Goal: Information Seeking & Learning: Find specific fact

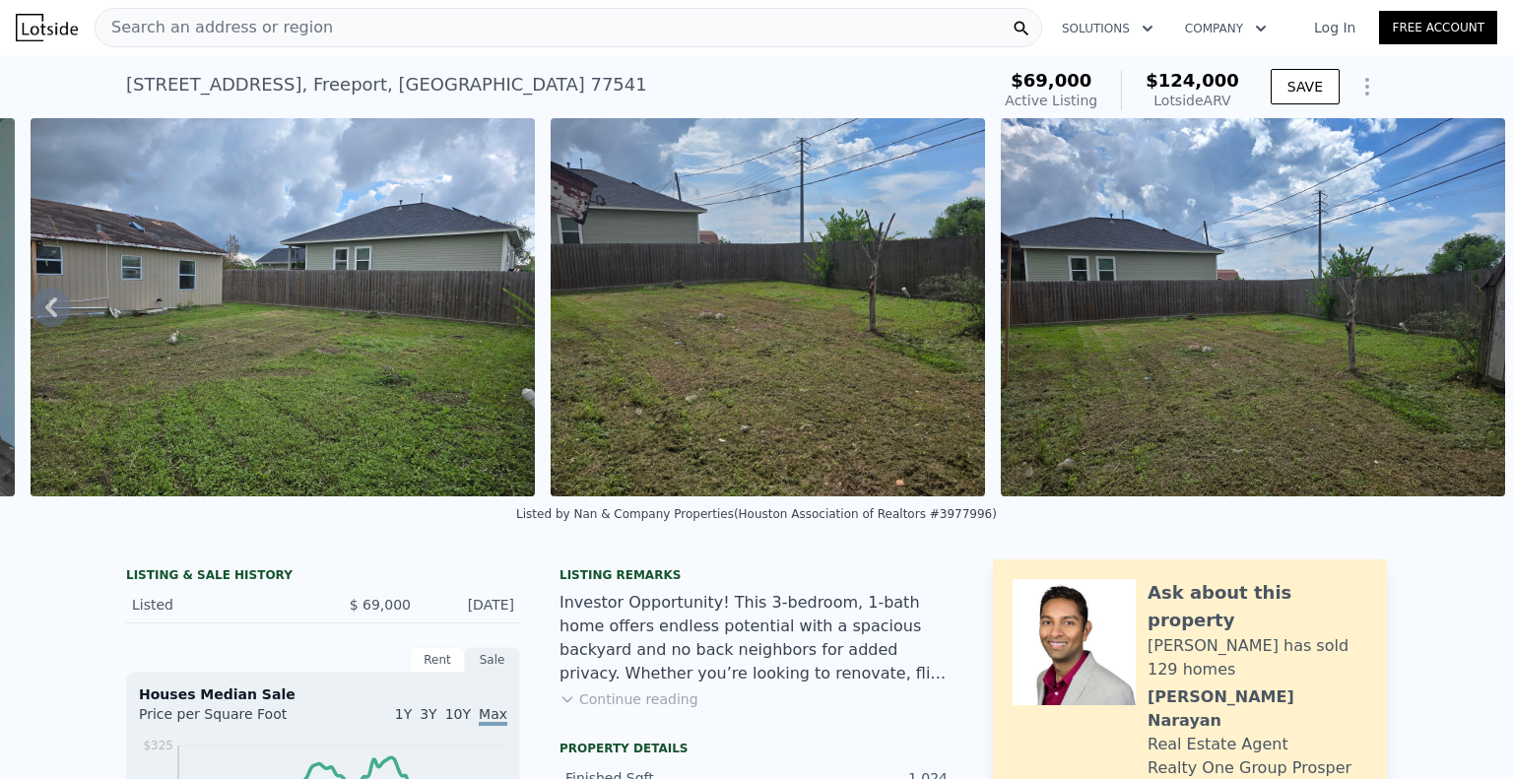
click at [248, 16] on span "Search an address or region" at bounding box center [214, 28] width 237 height 24
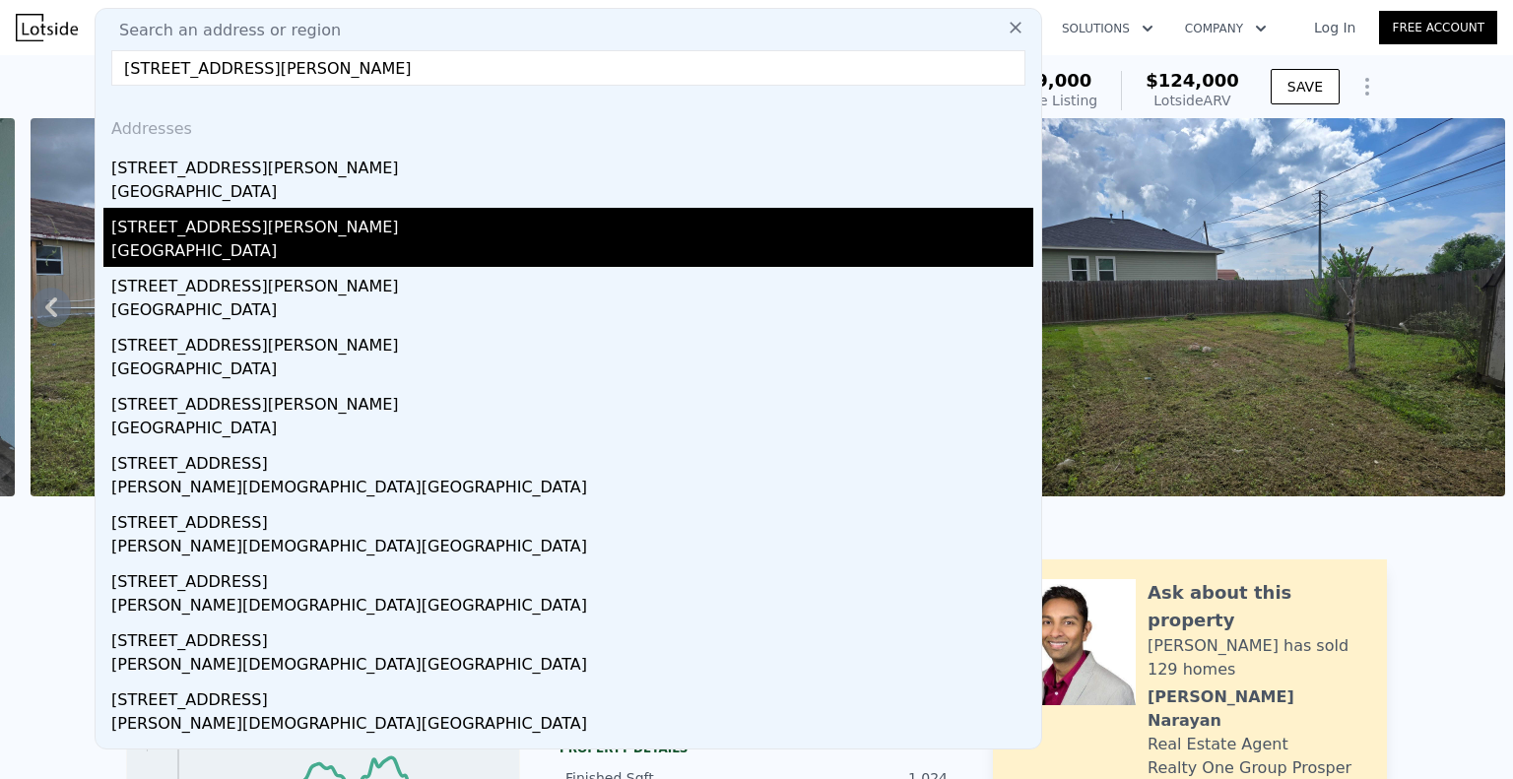
type input "[STREET_ADDRESS][PERSON_NAME]"
click at [302, 227] on div "[STREET_ADDRESS][PERSON_NAME]" at bounding box center [572, 224] width 922 height 32
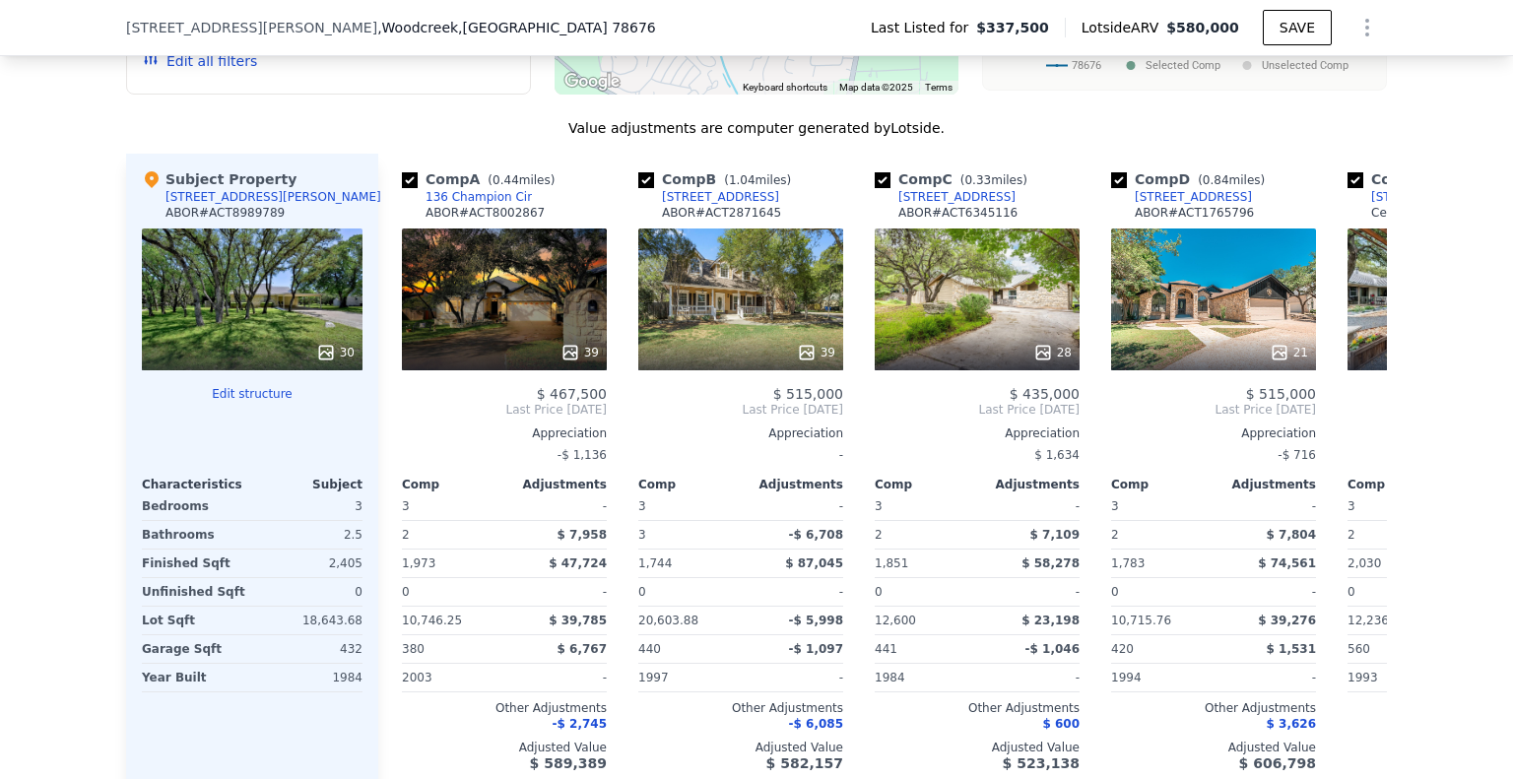
scroll to position [1863, 0]
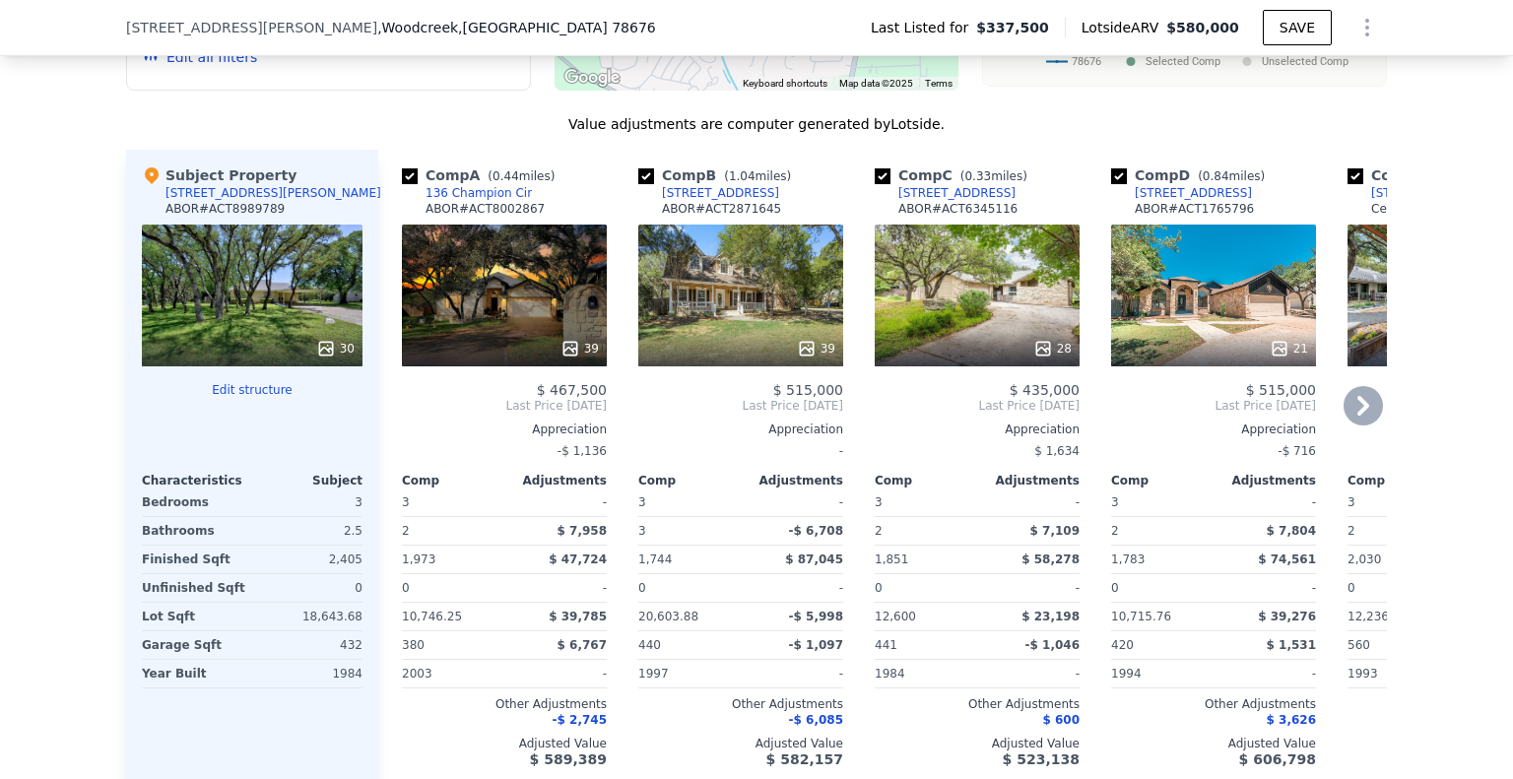
click at [1356, 425] on icon at bounding box center [1362, 405] width 39 height 39
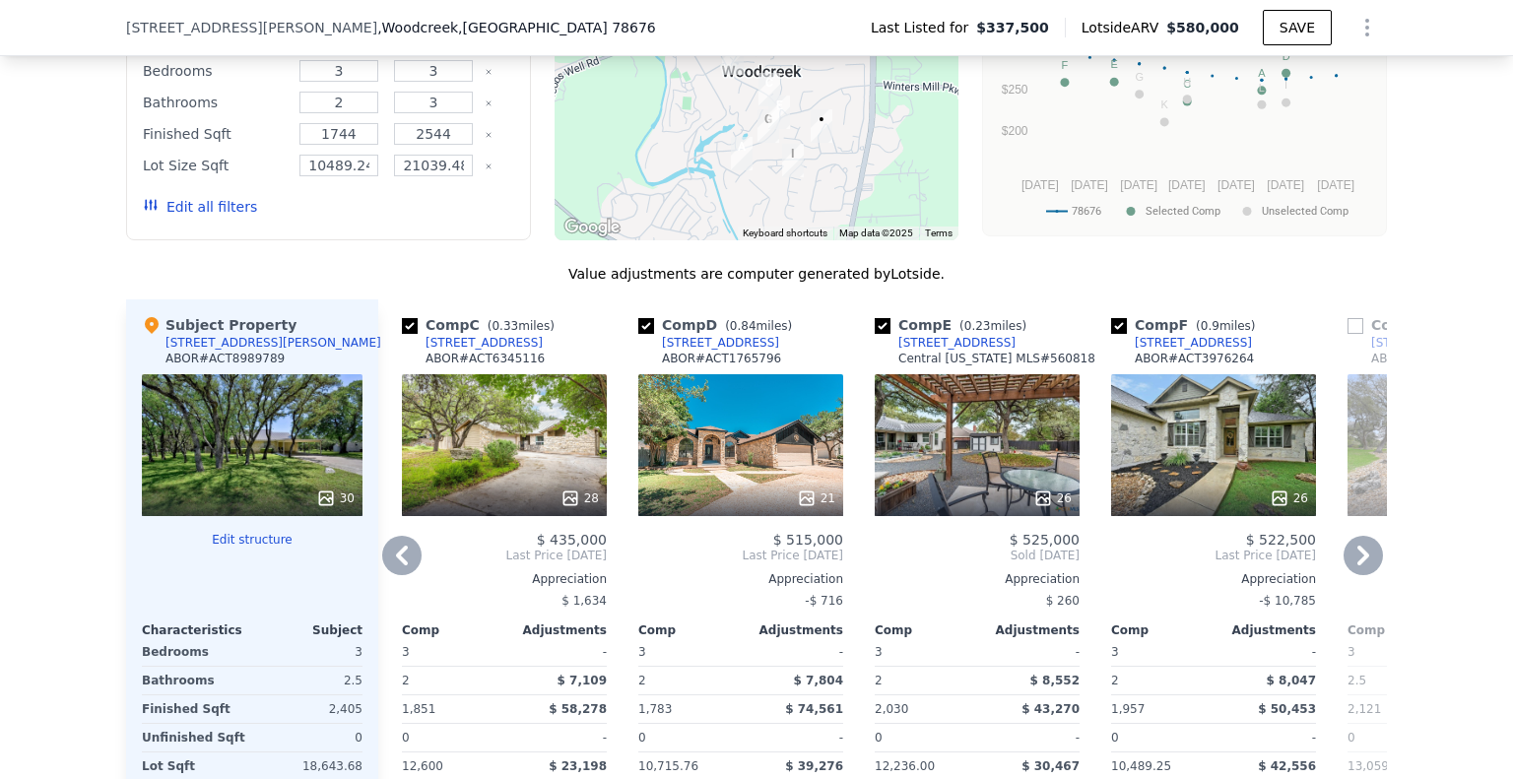
scroll to position [1568, 0]
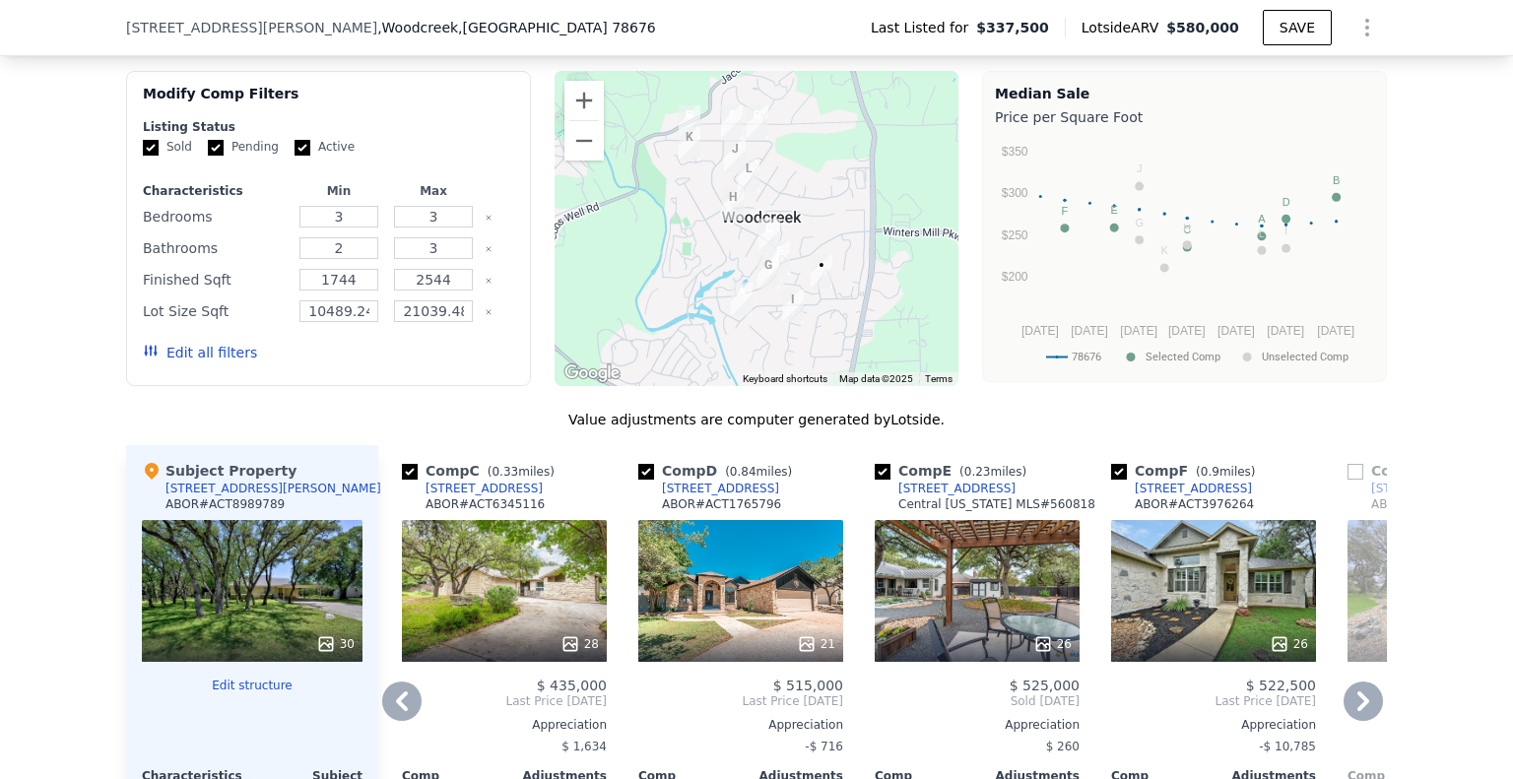
click at [1359, 721] on icon at bounding box center [1362, 700] width 39 height 39
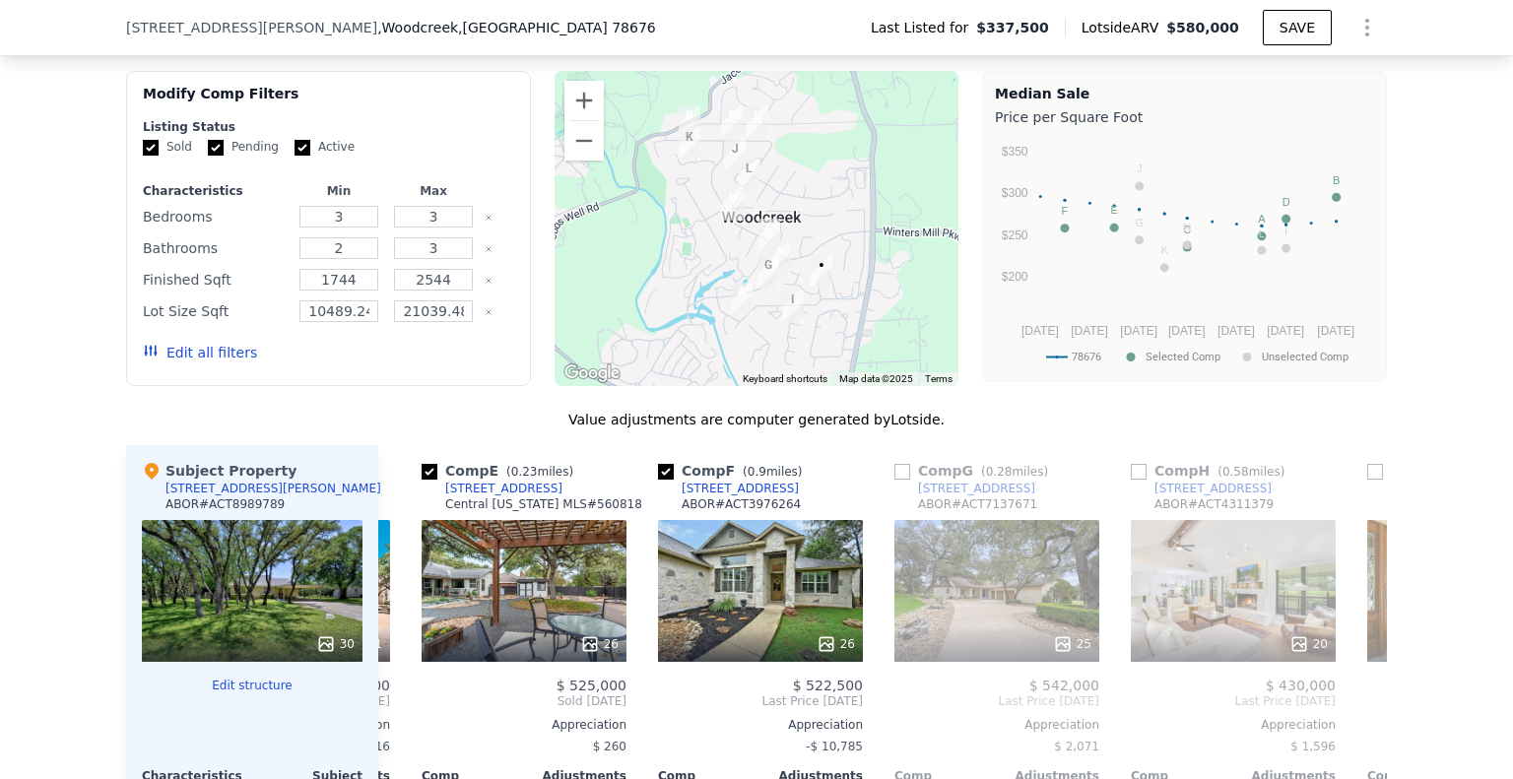
scroll to position [0, 945]
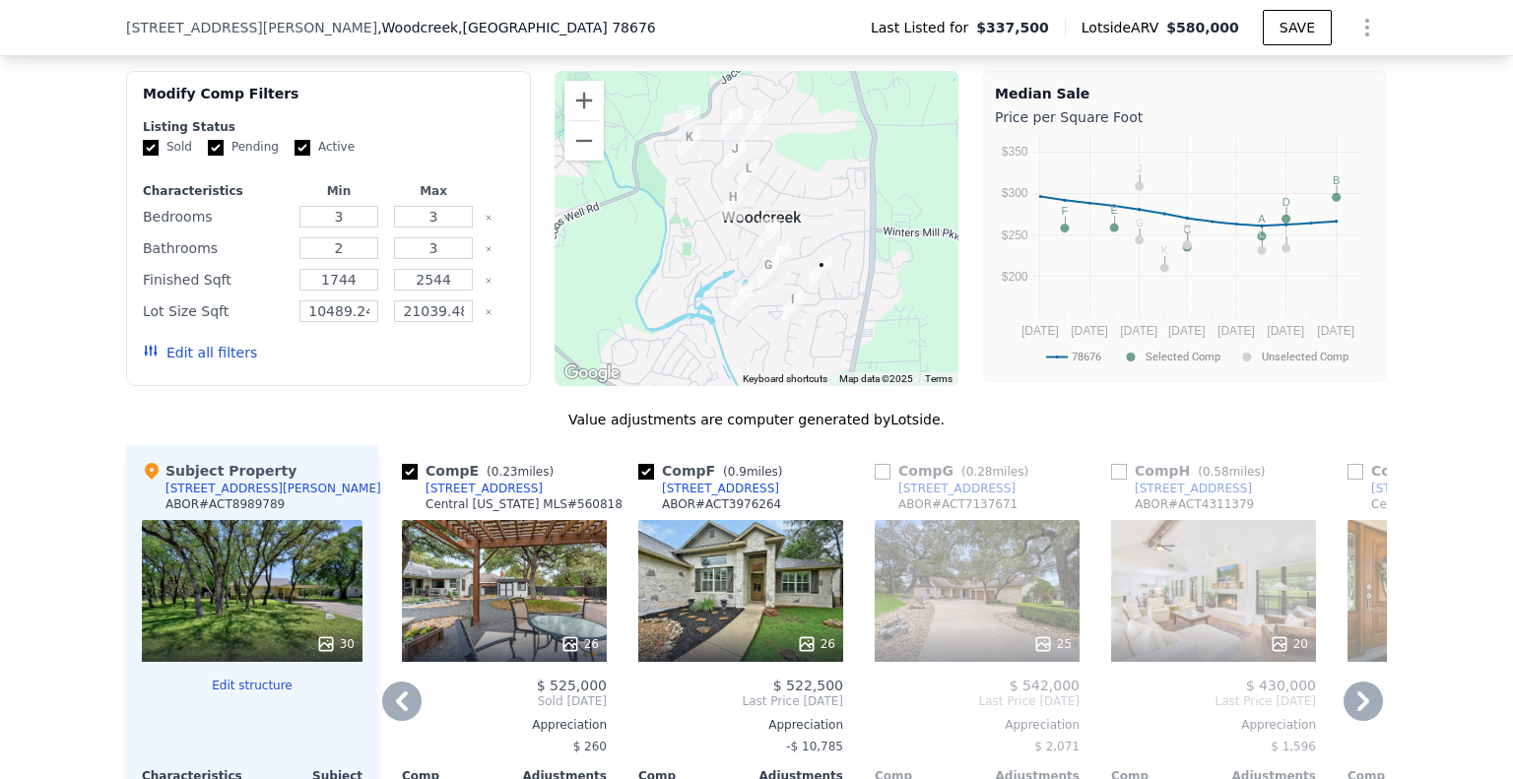
click at [1359, 721] on icon at bounding box center [1362, 700] width 39 height 39
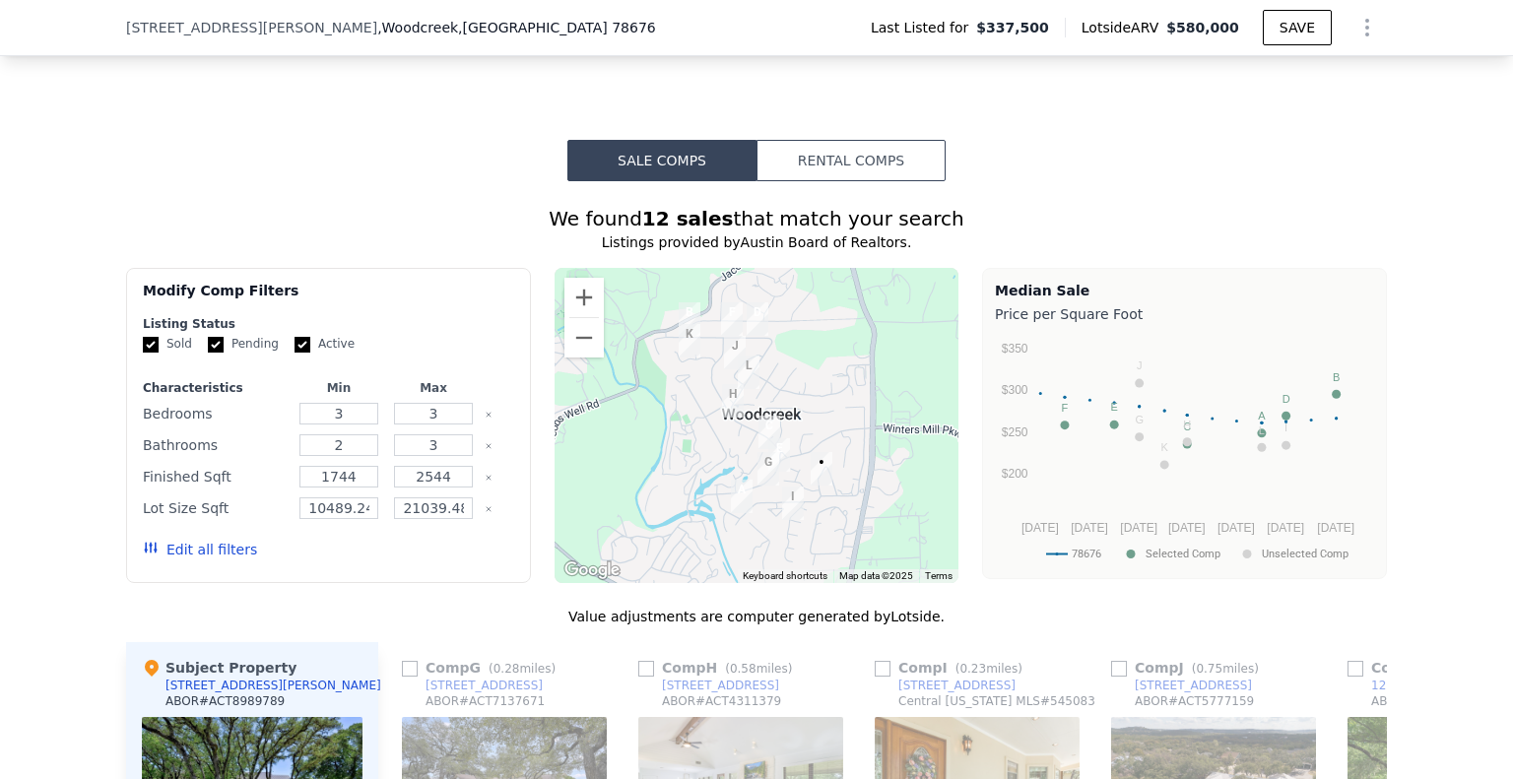
scroll to position [1666, 0]
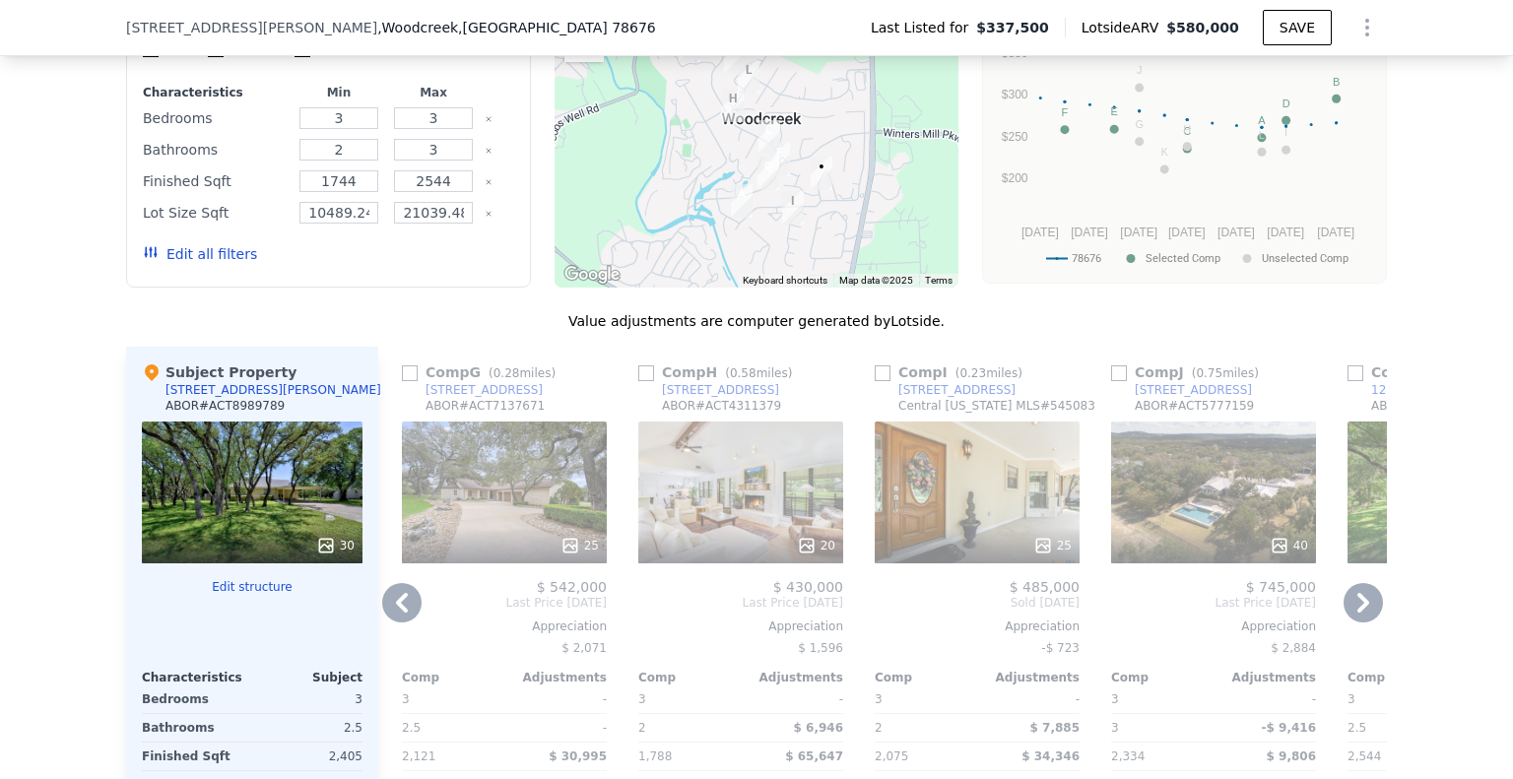
click at [454, 398] on div "[STREET_ADDRESS]" at bounding box center [483, 390] width 117 height 16
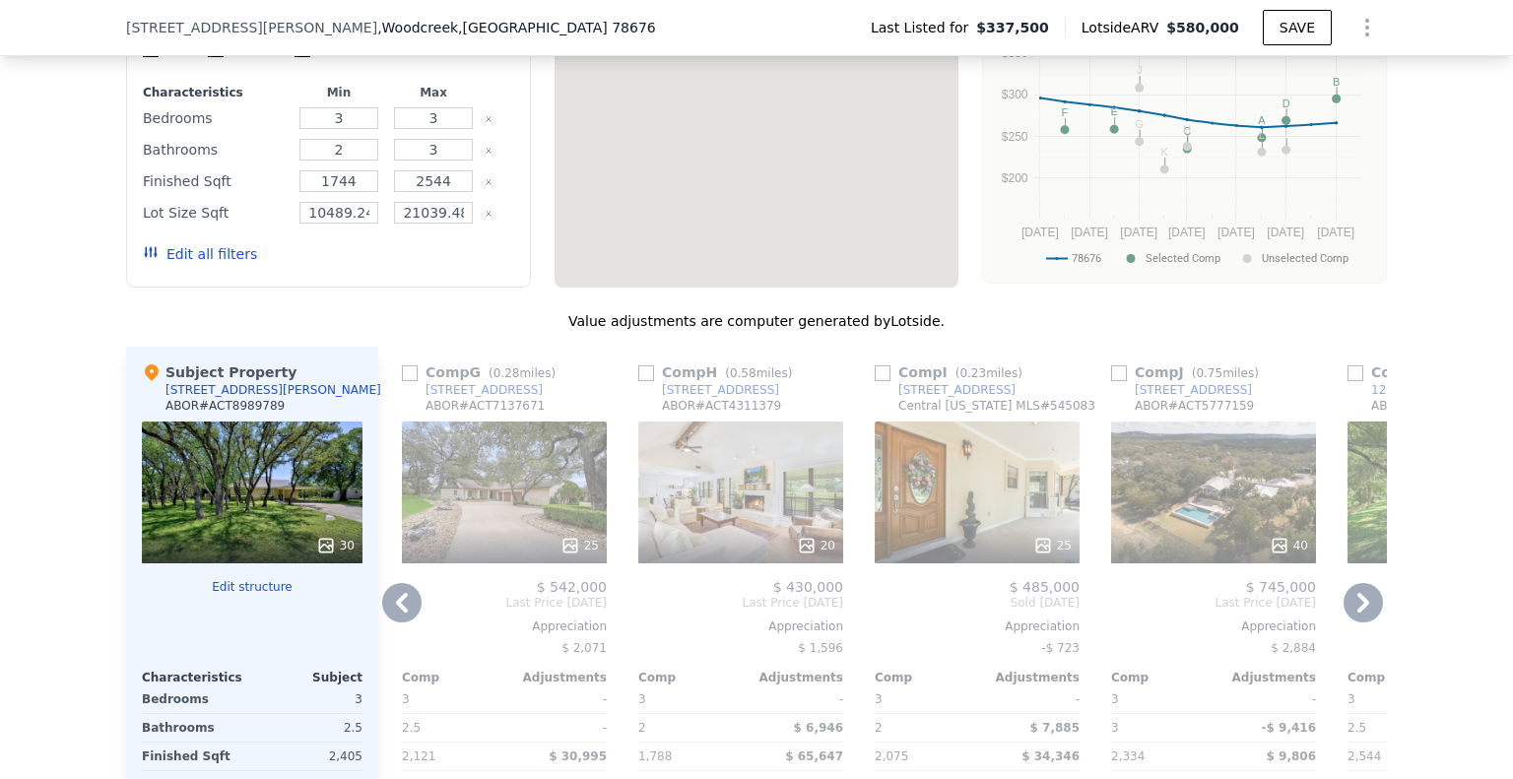
click at [1367, 622] on icon at bounding box center [1362, 602] width 39 height 39
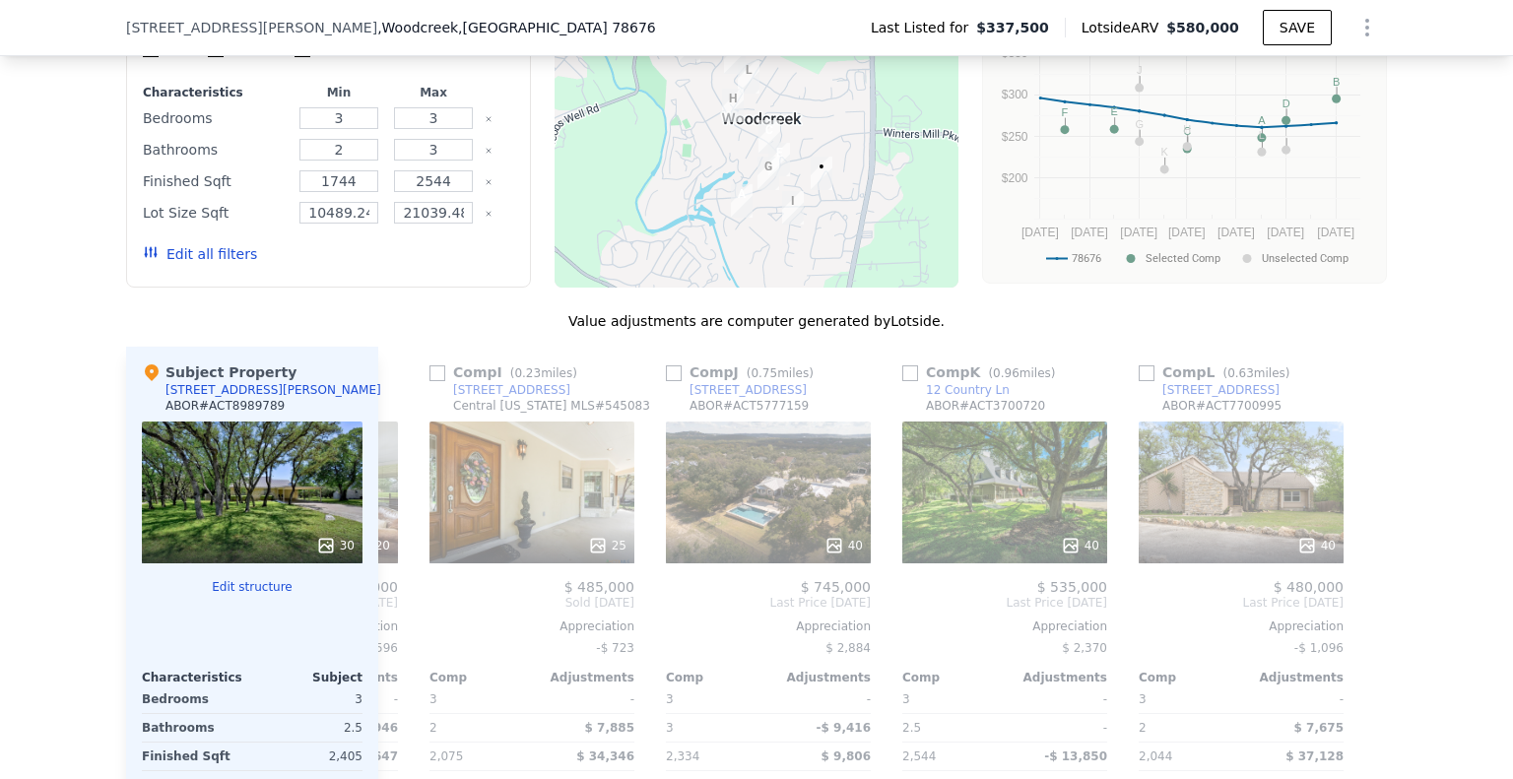
scroll to position [0, 1875]
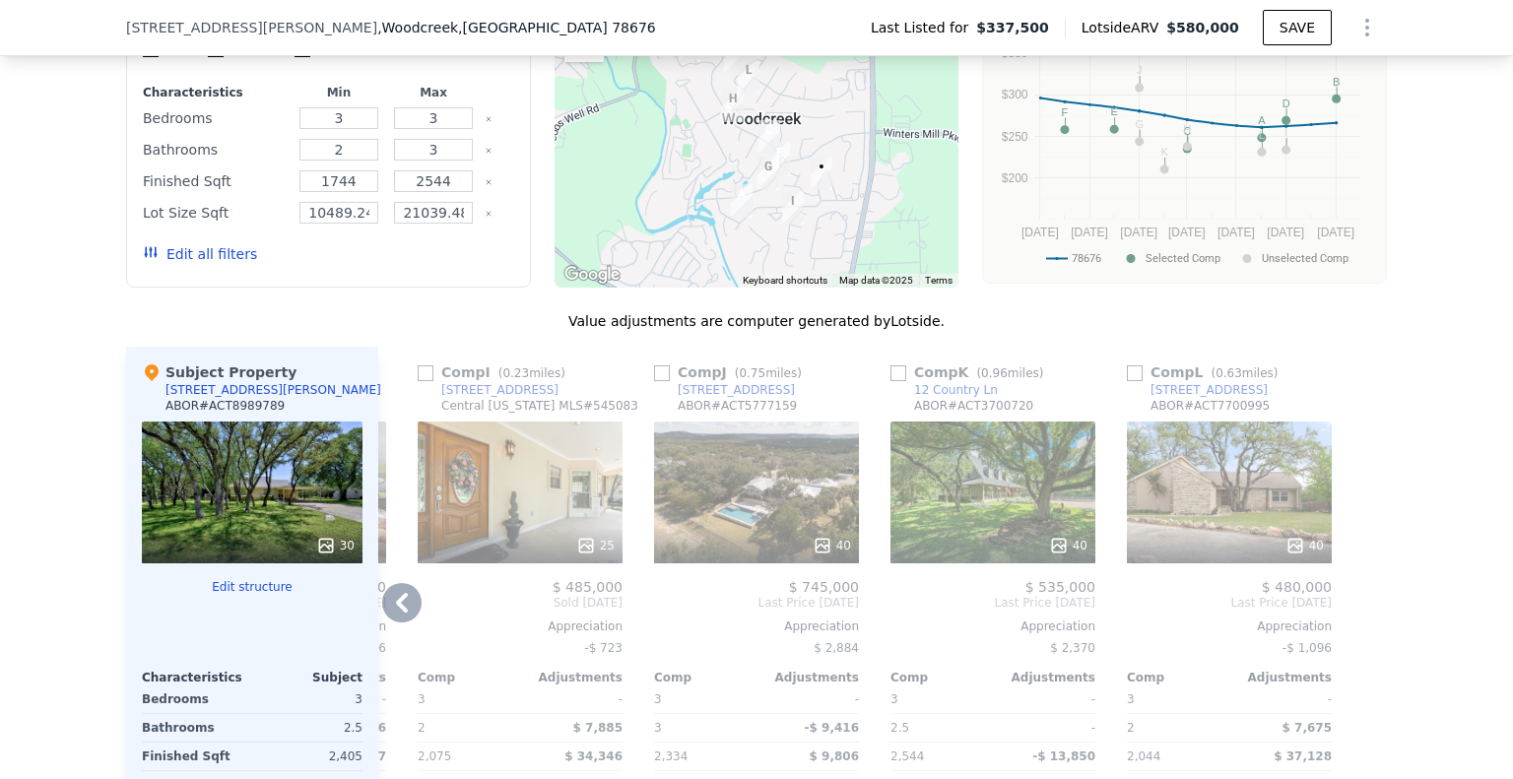
click at [400, 622] on icon at bounding box center [401, 602] width 39 height 39
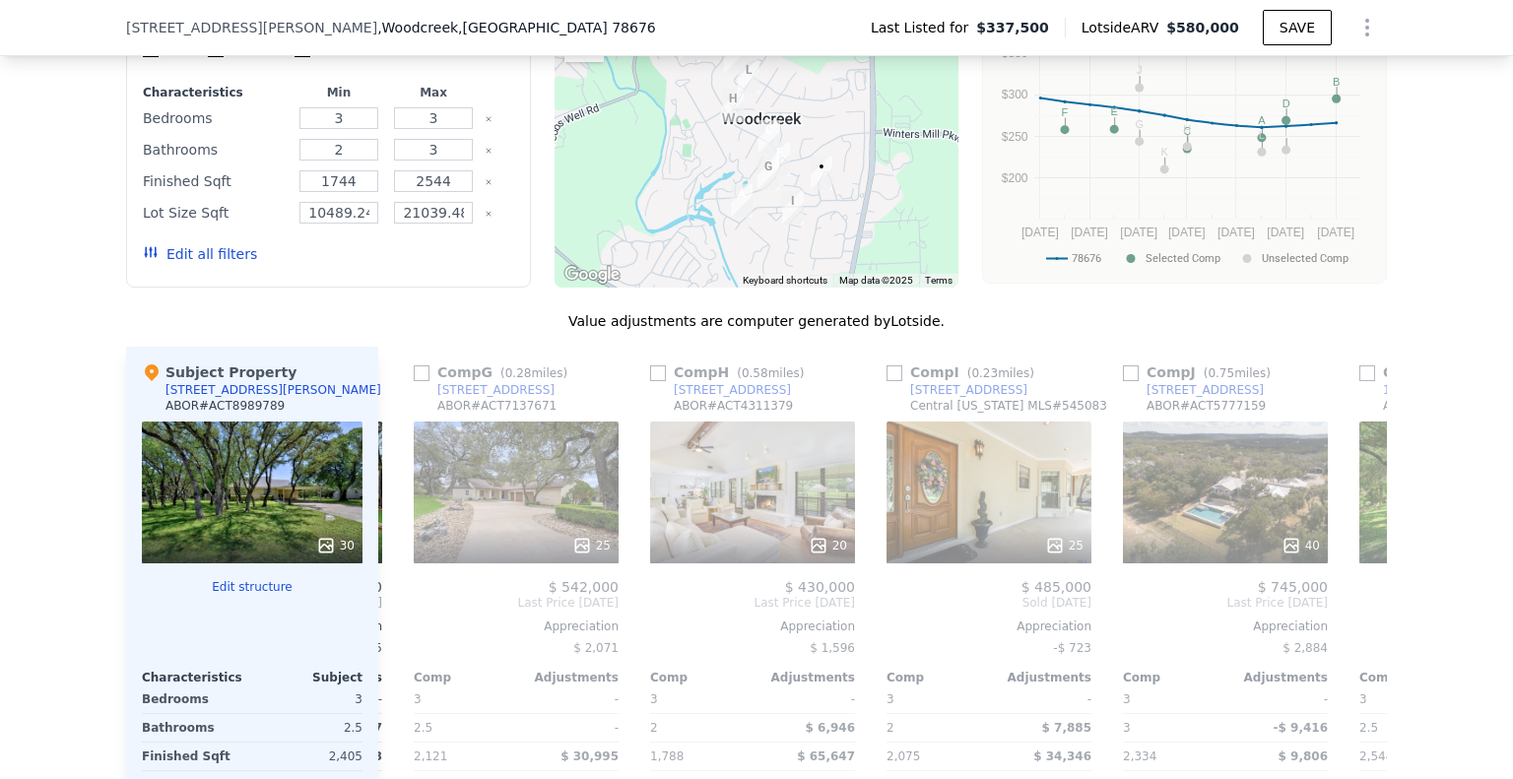
scroll to position [0, 1402]
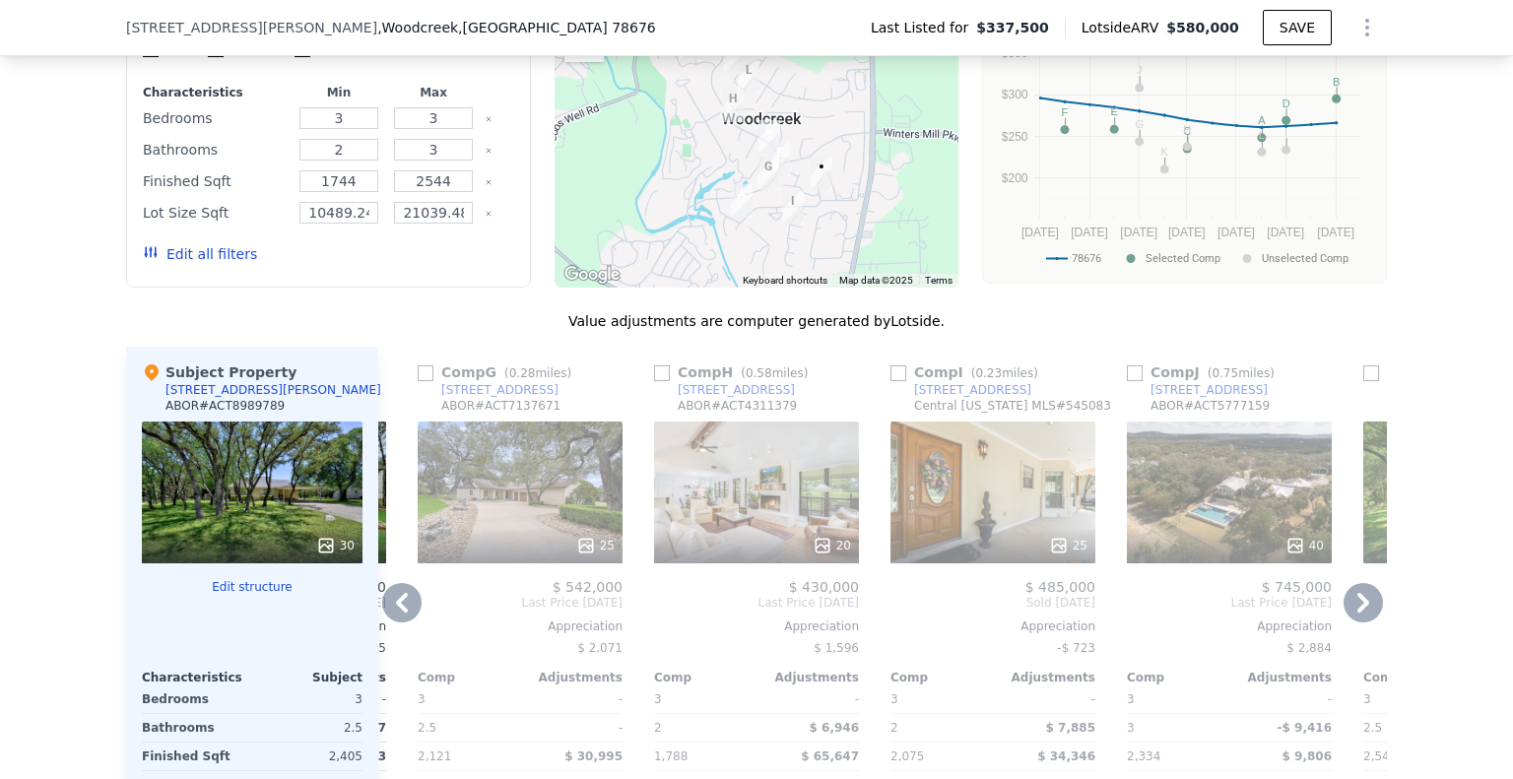
click at [400, 622] on icon at bounding box center [401, 602] width 39 height 39
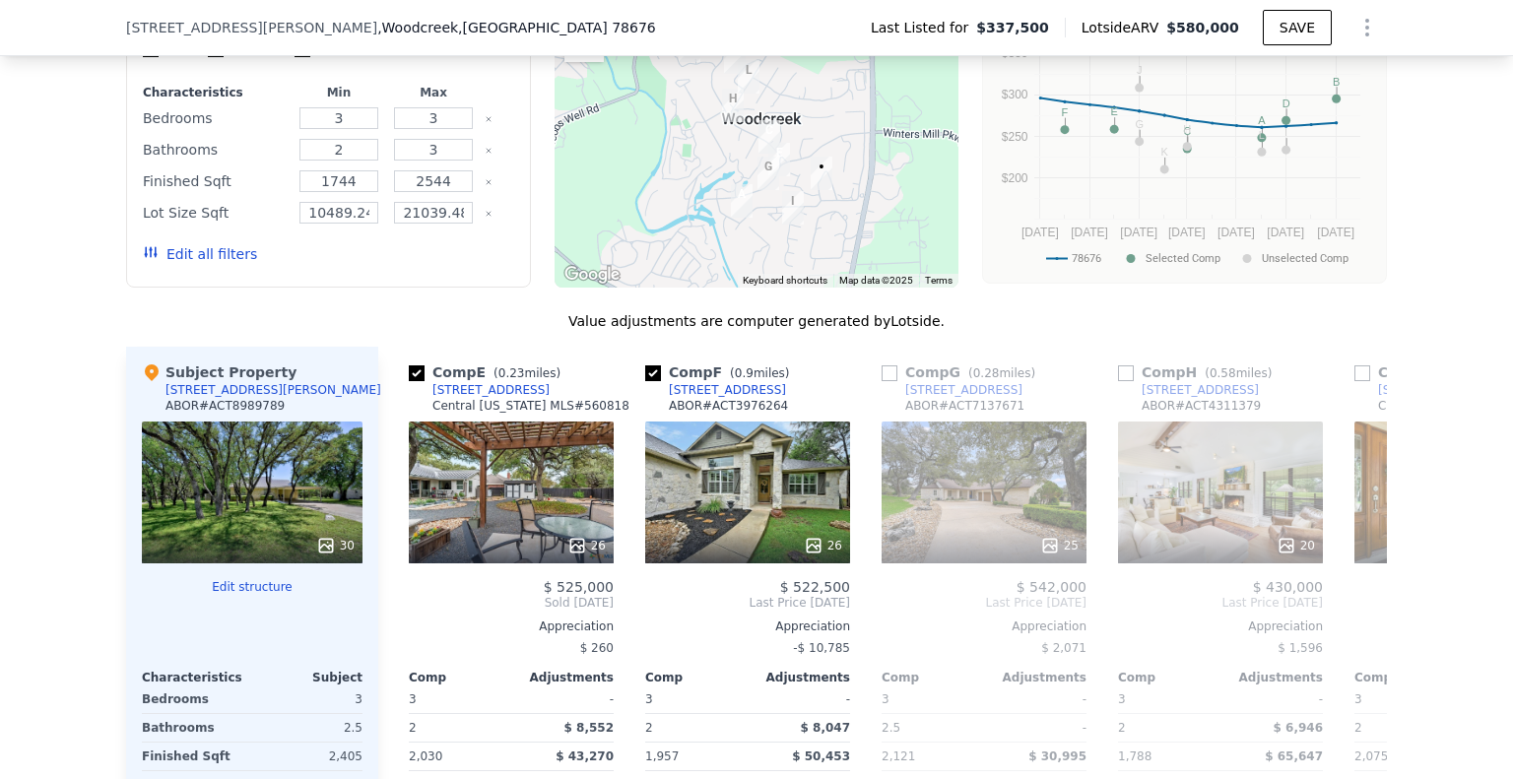
scroll to position [0, 930]
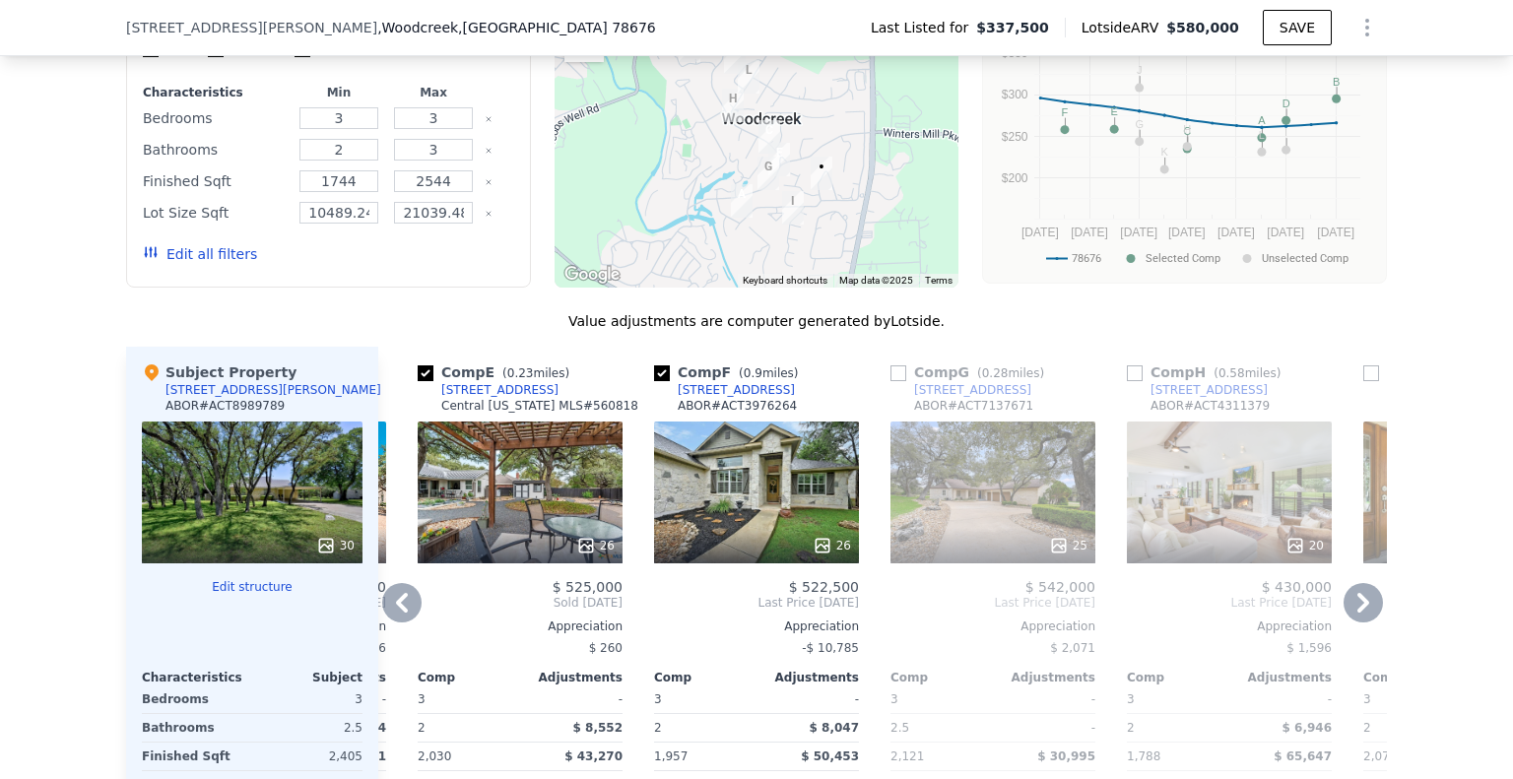
click at [400, 622] on icon at bounding box center [401, 602] width 39 height 39
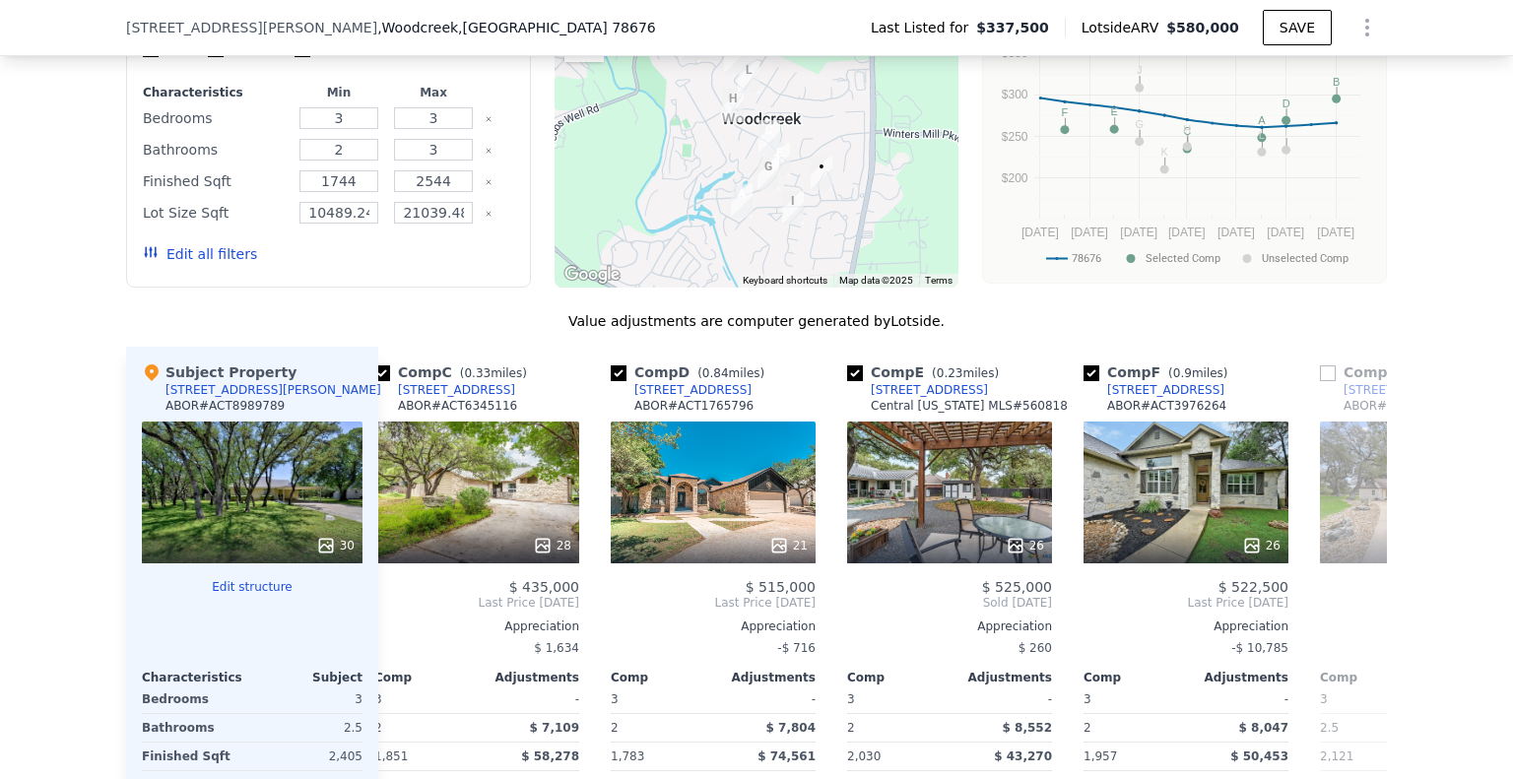
scroll to position [0, 457]
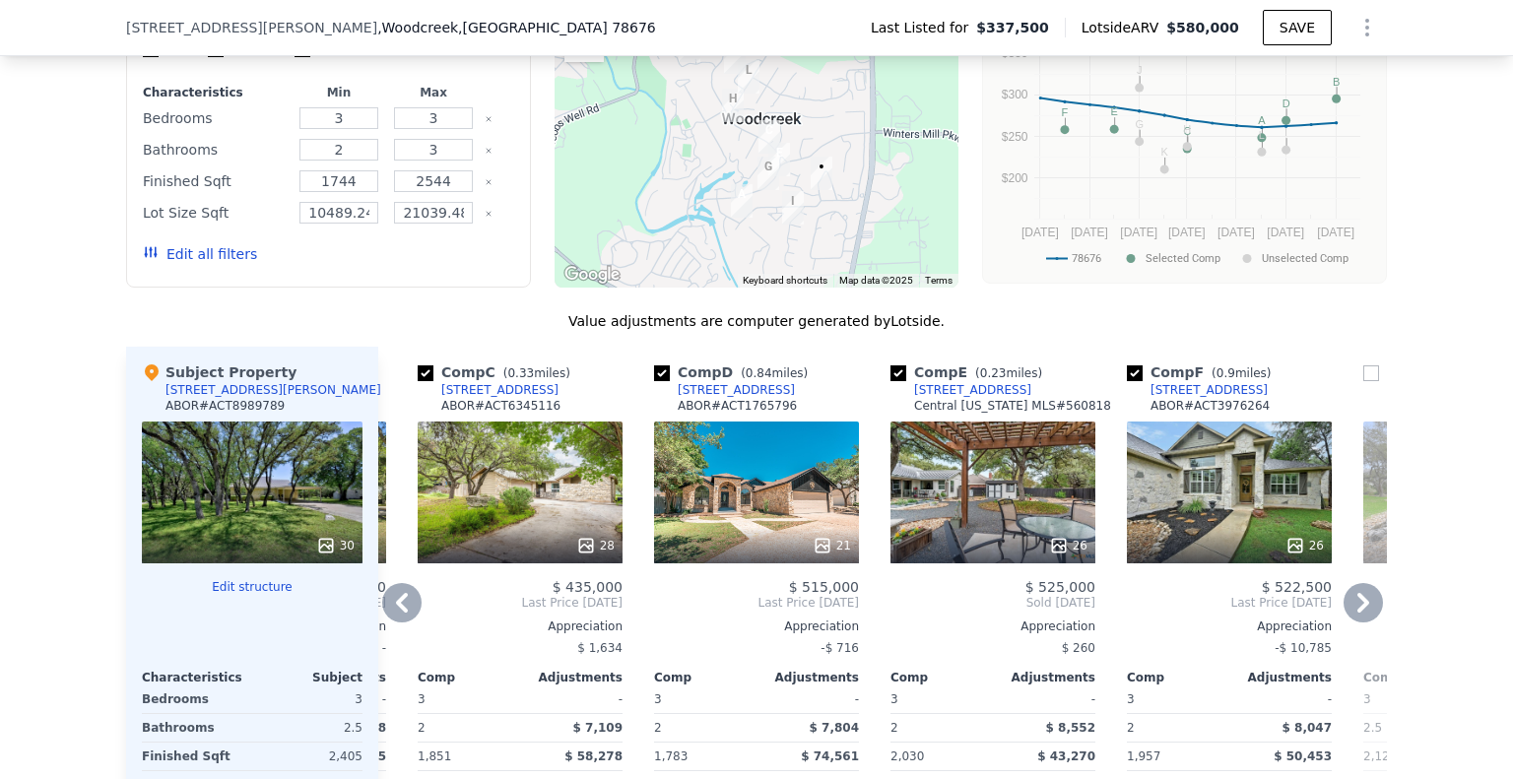
click at [400, 622] on icon at bounding box center [401, 602] width 39 height 39
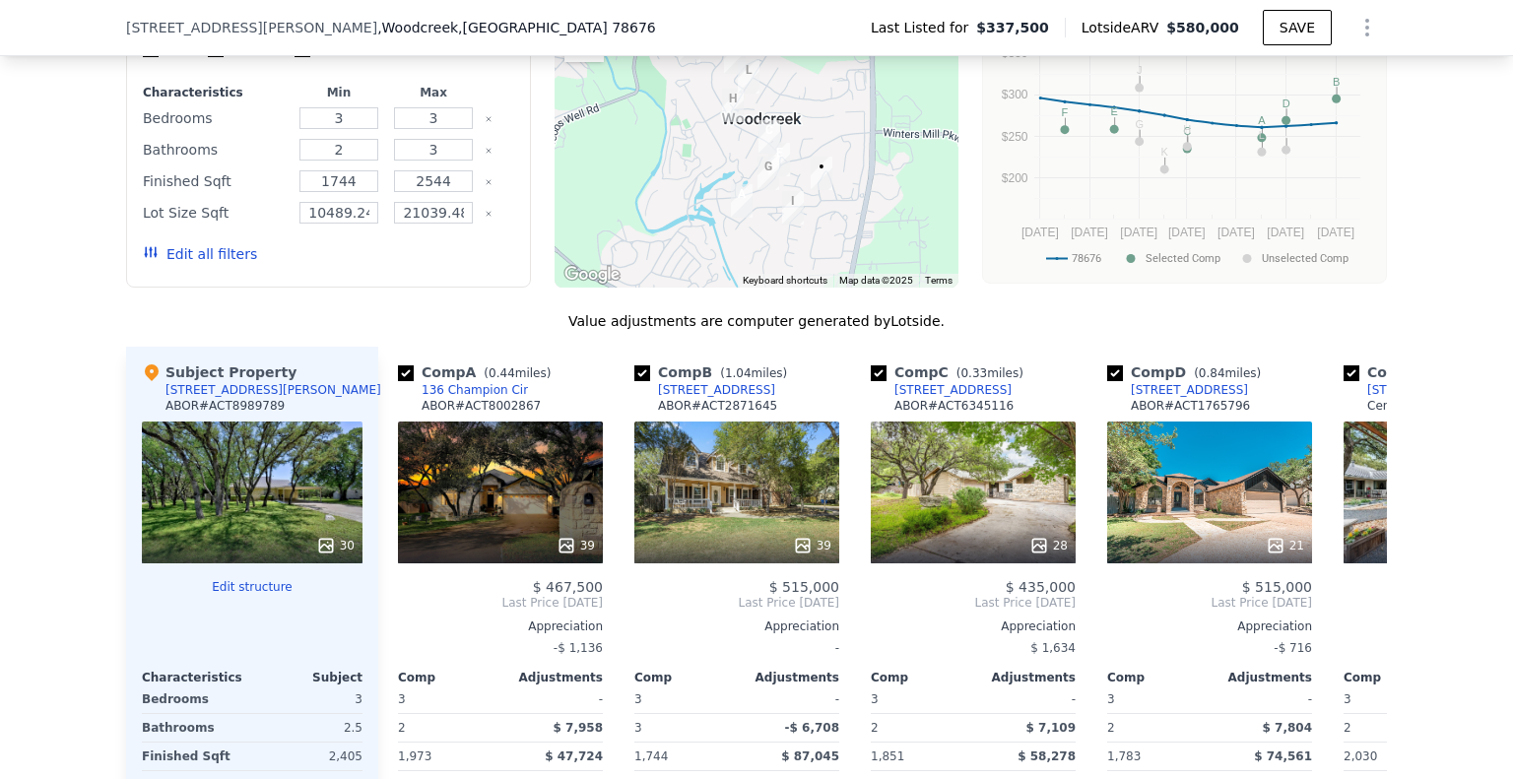
scroll to position [0, 0]
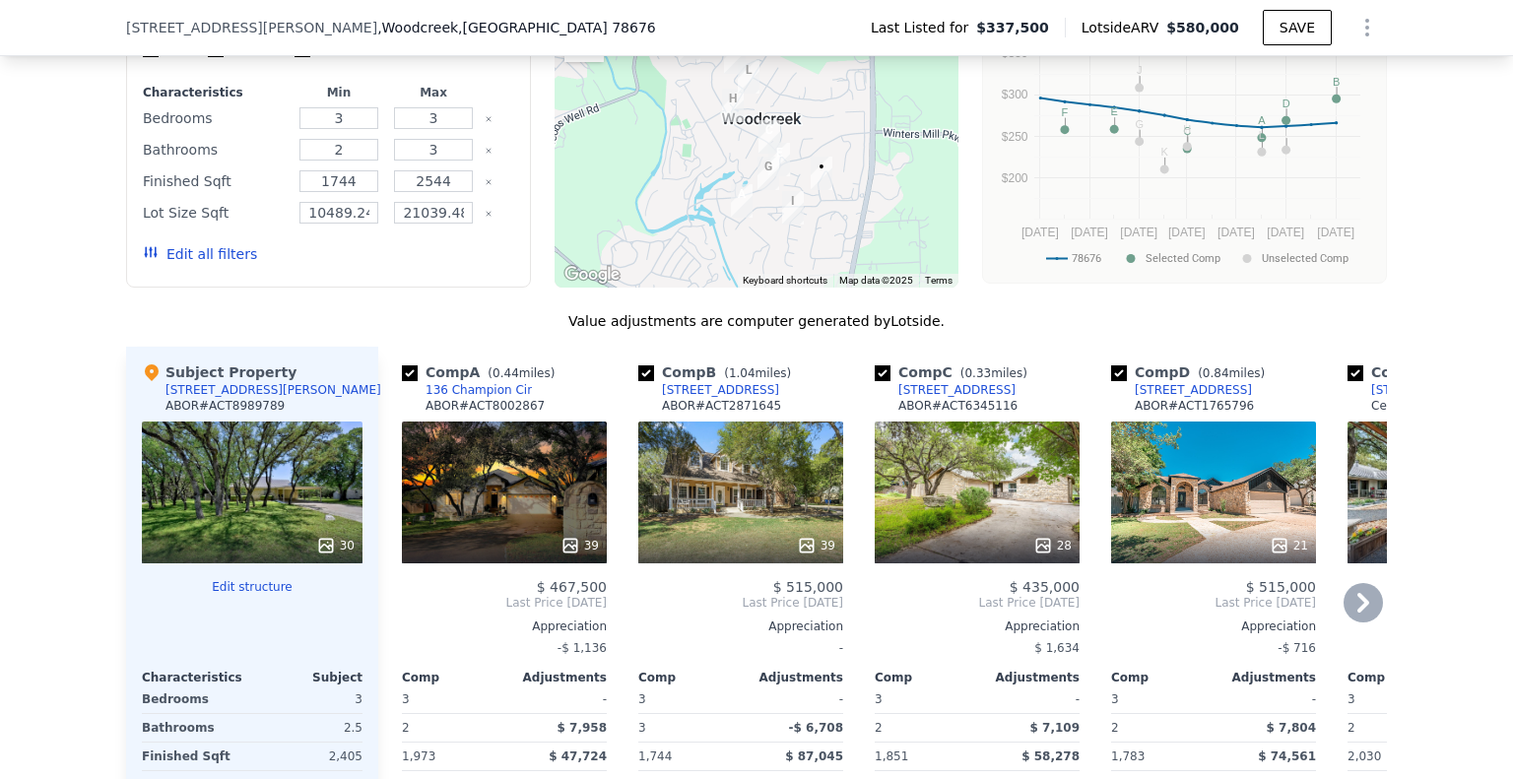
click at [402, 611] on span "Last Price [DATE]" at bounding box center [504, 603] width 205 height 16
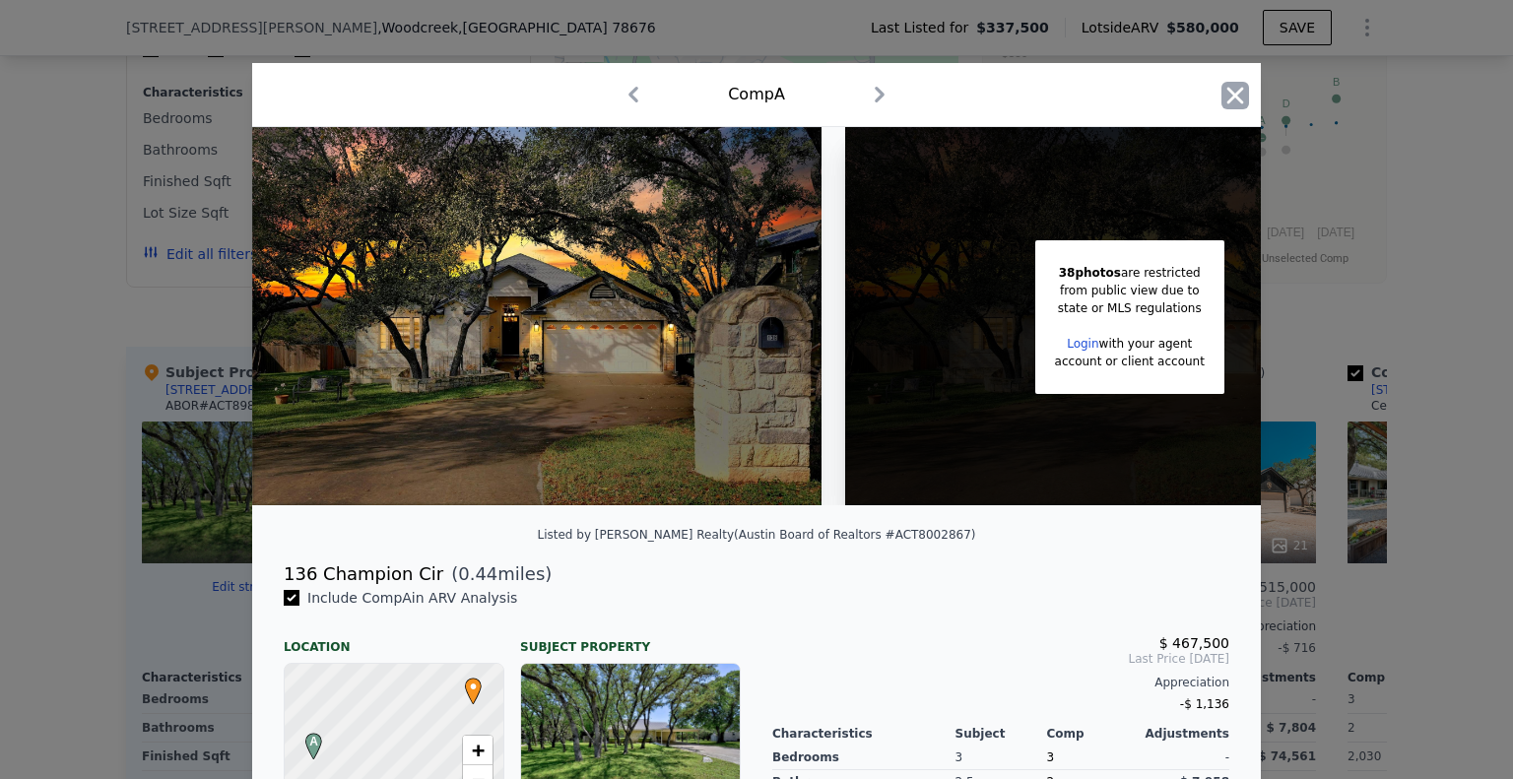
click at [1231, 95] on icon "button" at bounding box center [1235, 96] width 28 height 28
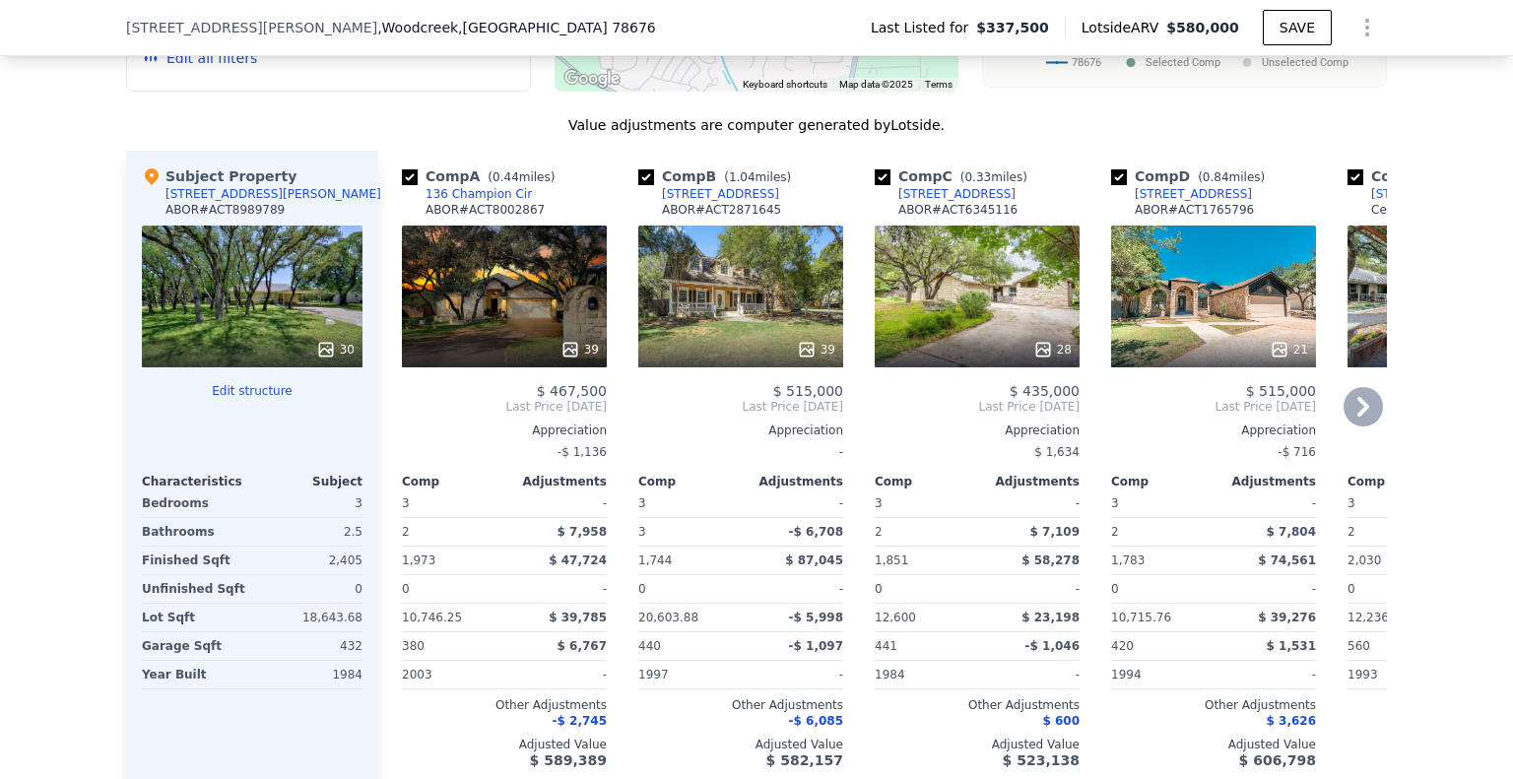
scroll to position [1863, 0]
click at [1357, 416] on icon at bounding box center [1363, 406] width 12 height 20
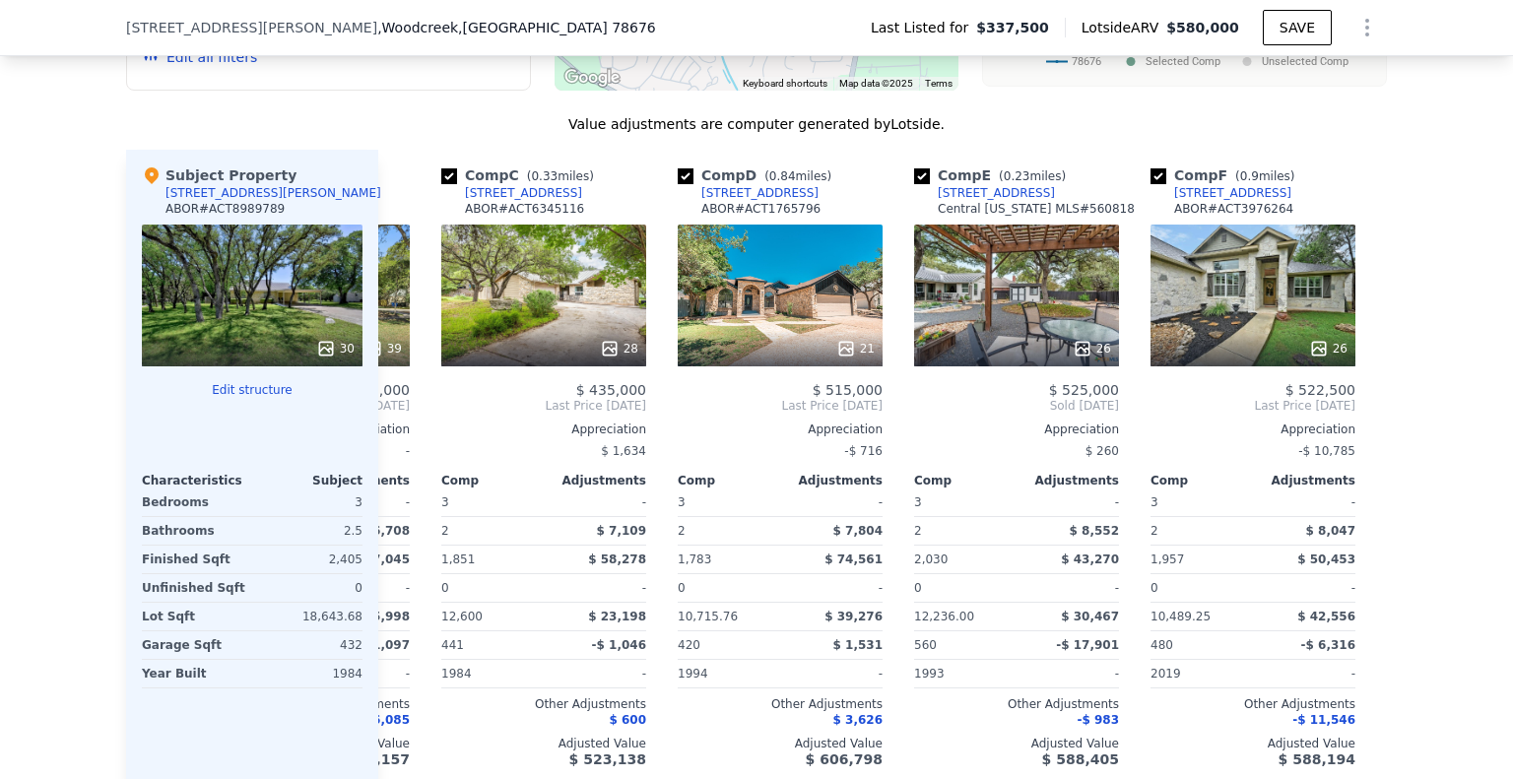
scroll to position [0, 473]
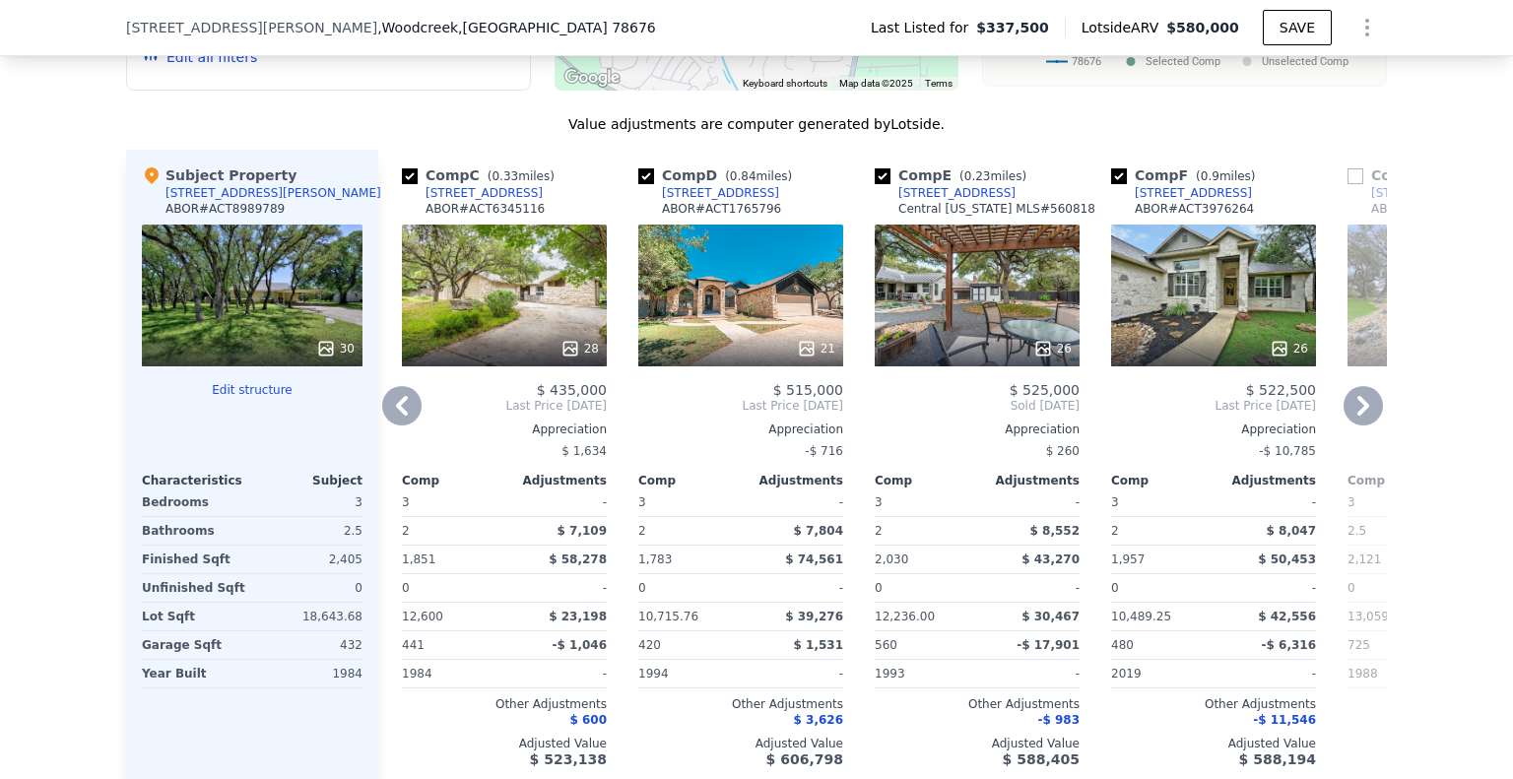
click at [1354, 425] on icon at bounding box center [1362, 405] width 39 height 39
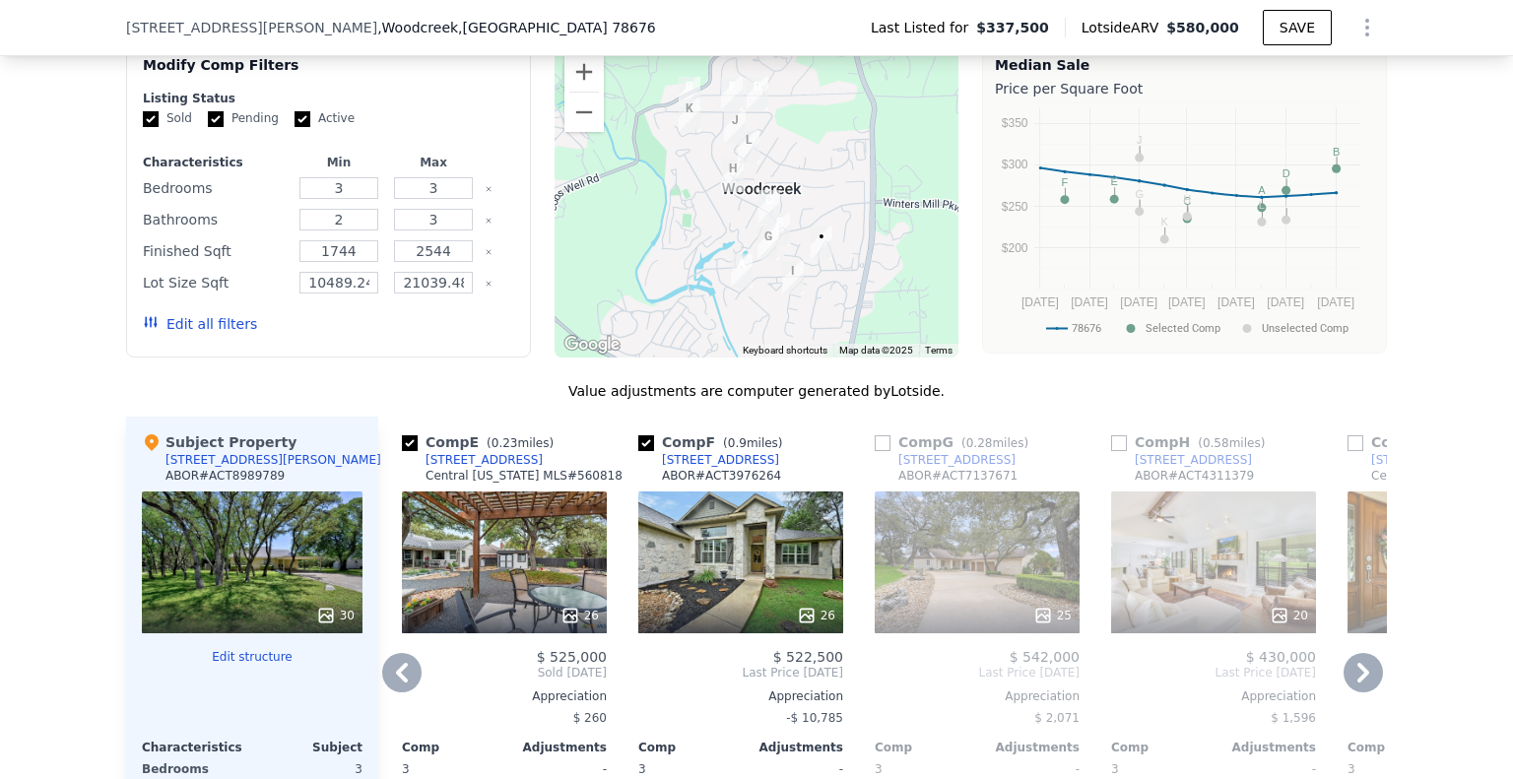
scroll to position [1568, 0]
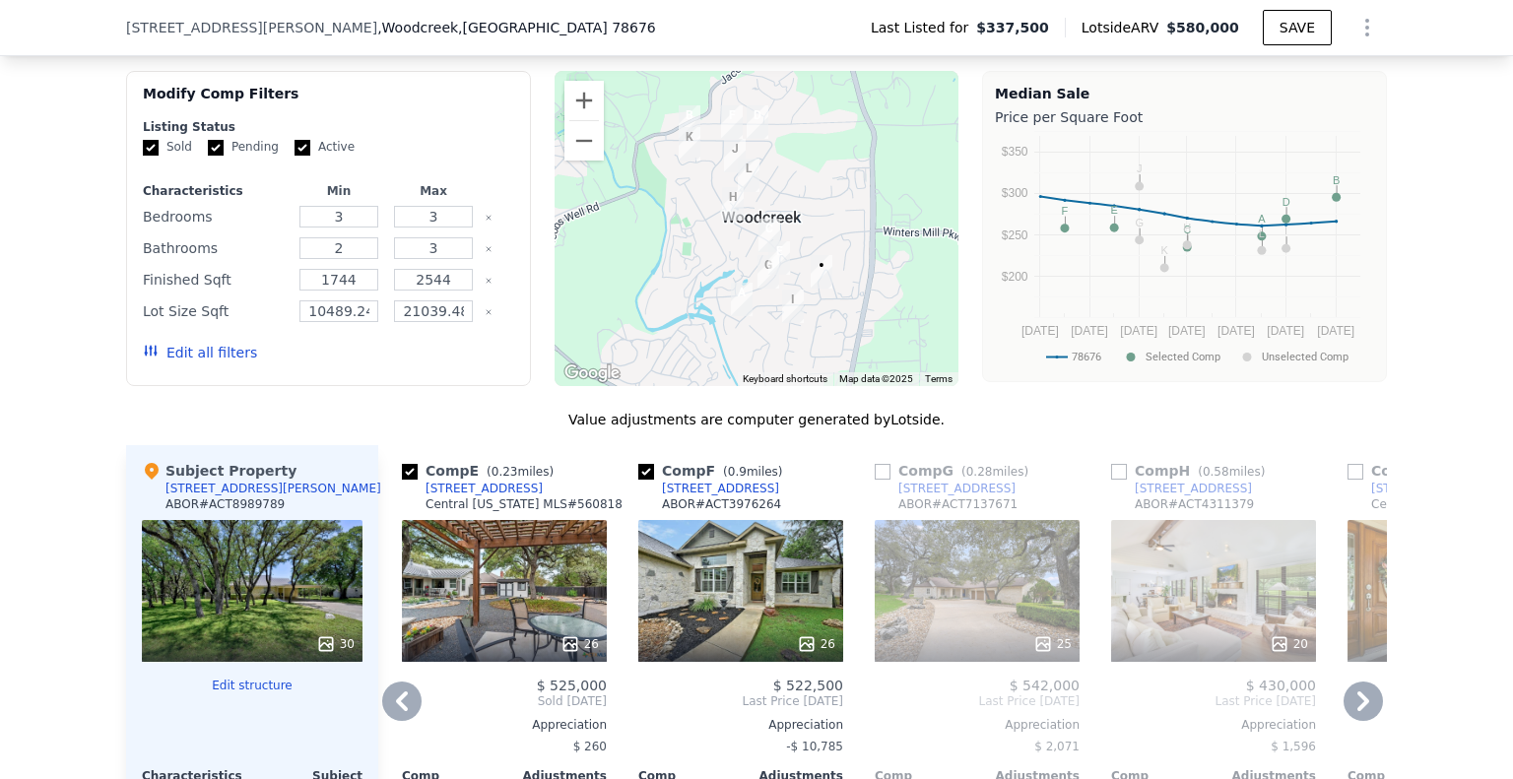
click at [398, 721] on icon at bounding box center [401, 700] width 39 height 39
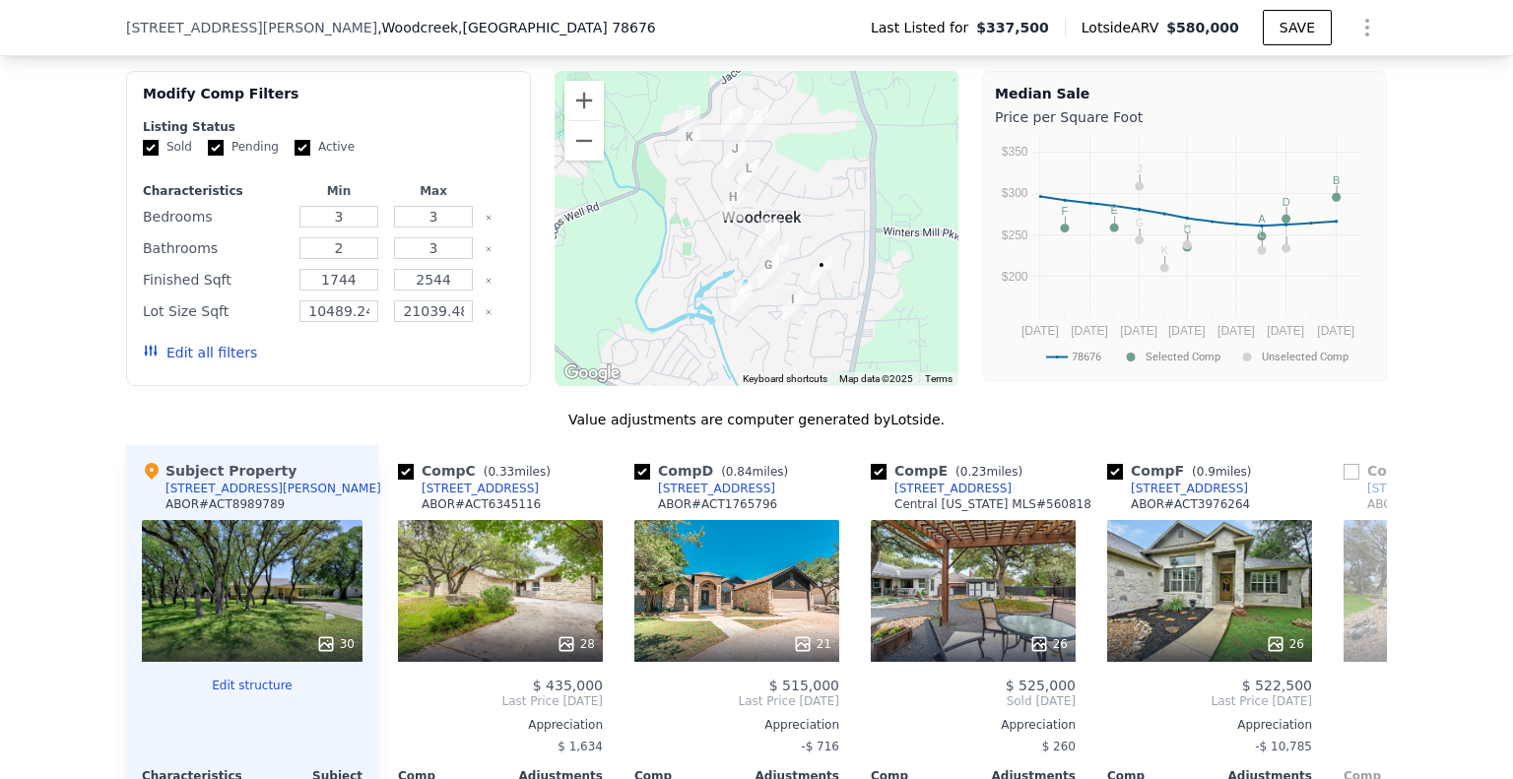
scroll to position [0, 473]
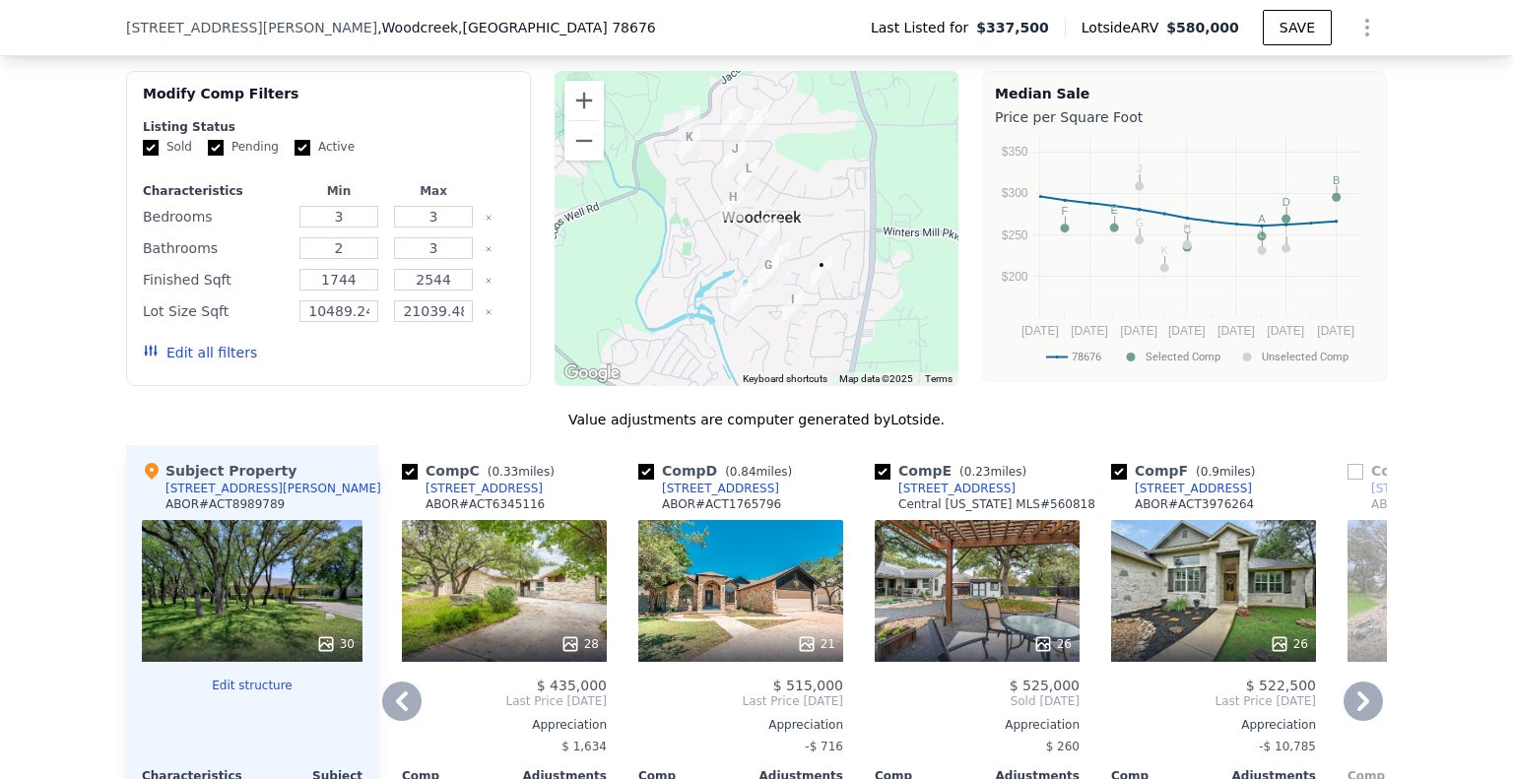
click at [398, 721] on icon at bounding box center [401, 700] width 39 height 39
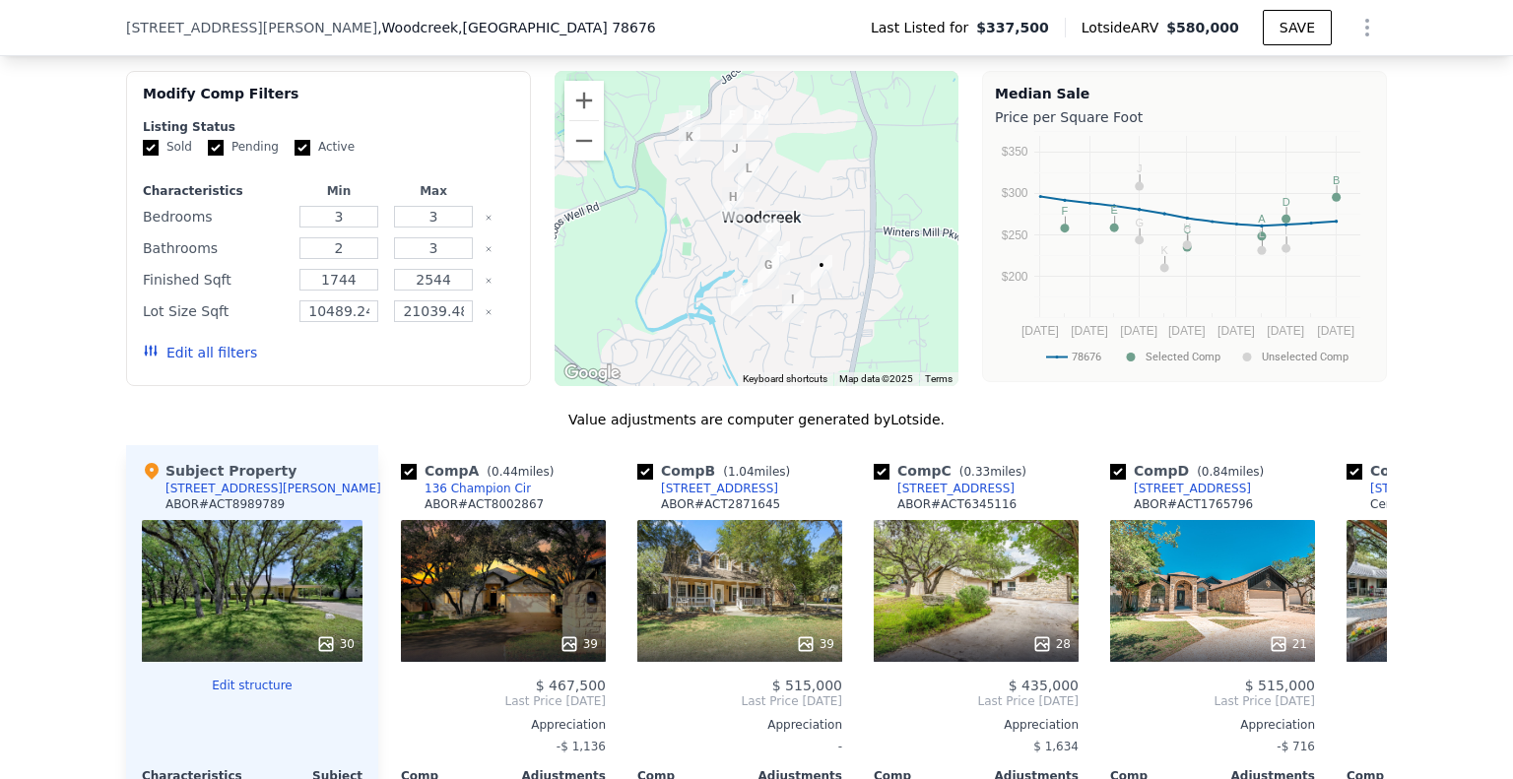
scroll to position [0, 0]
click at [402, 709] on span "Last Price [DATE]" at bounding box center [504, 701] width 205 height 16
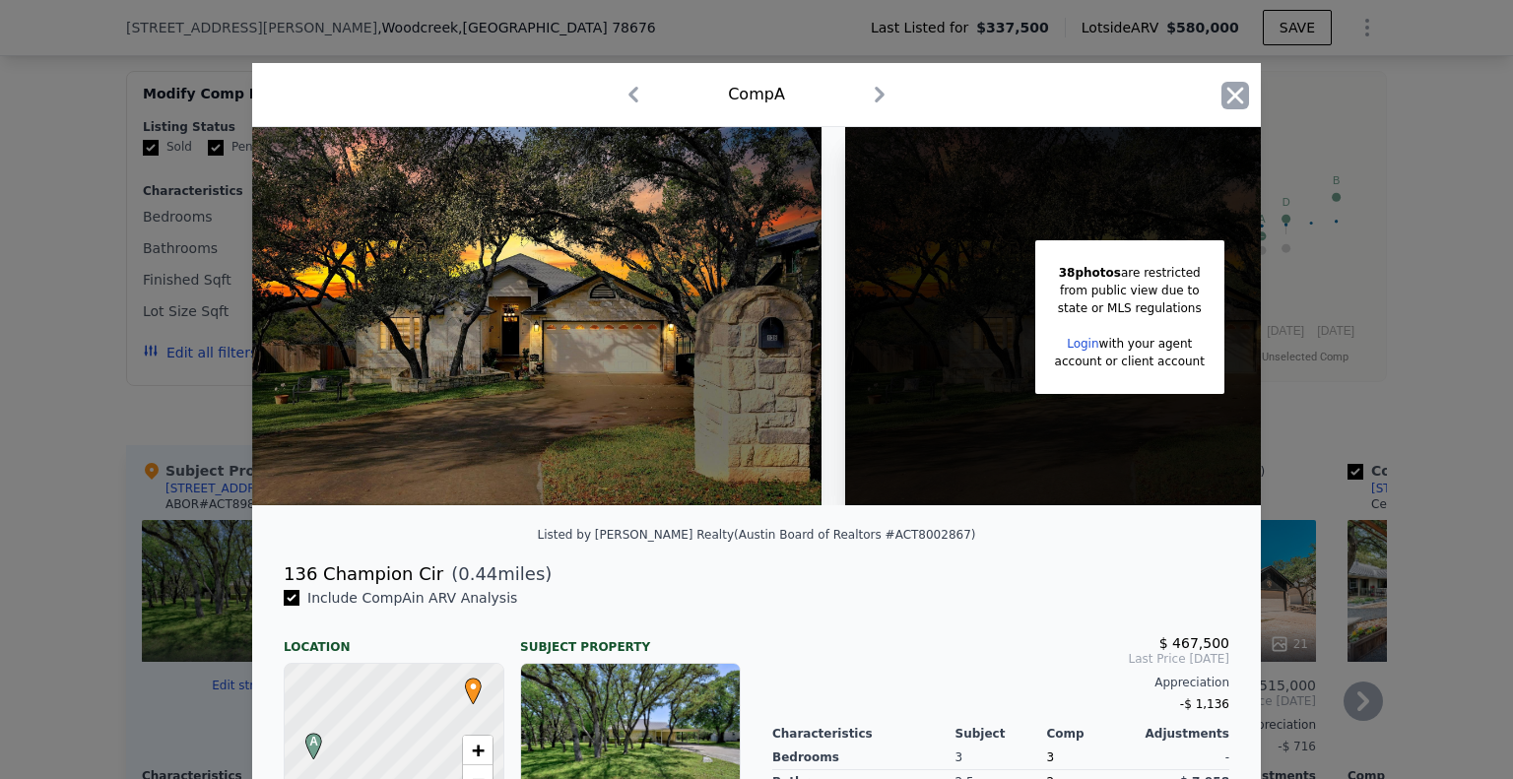
click at [1226, 92] on icon "button" at bounding box center [1235, 96] width 28 height 28
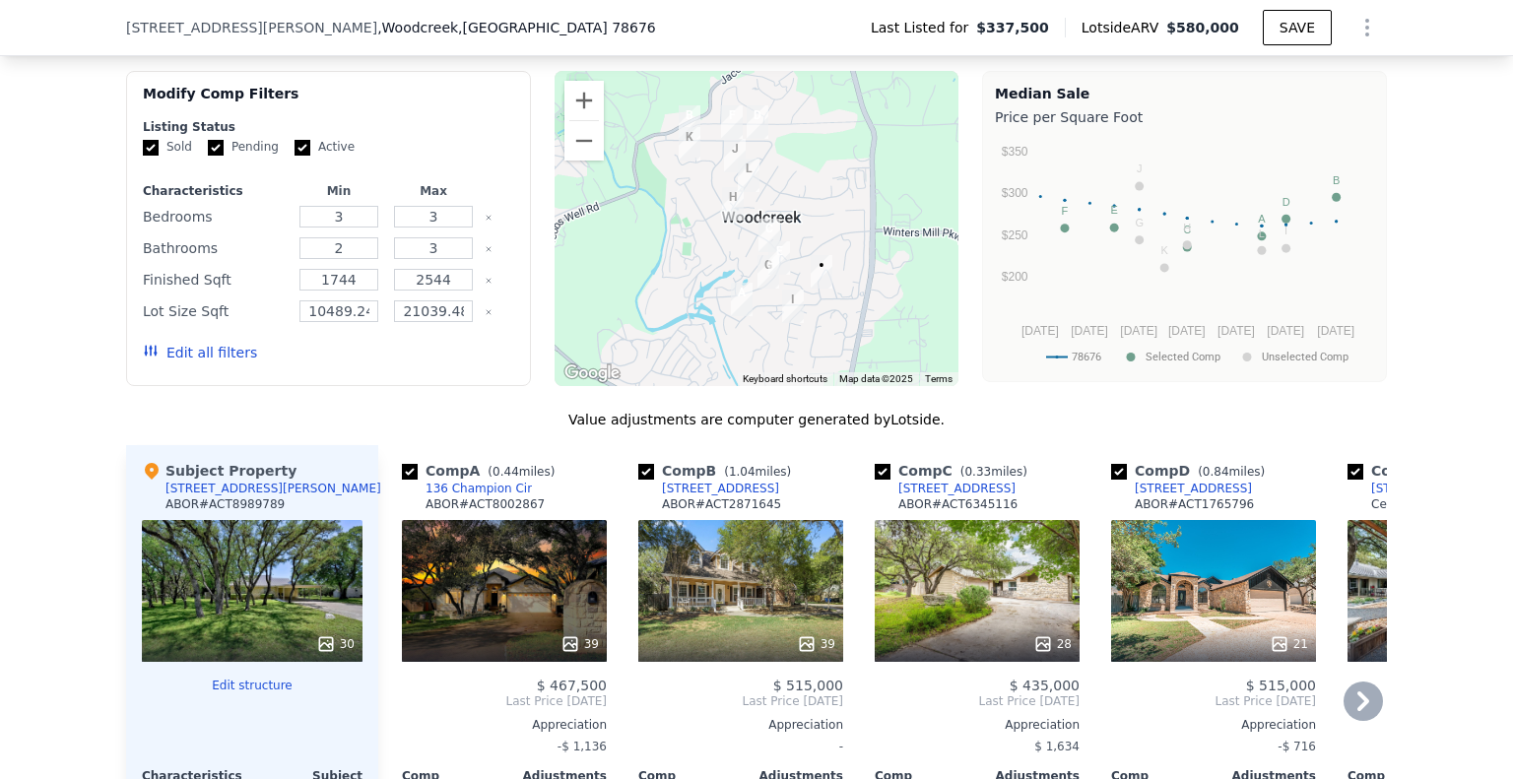
click at [1357, 711] on icon at bounding box center [1363, 701] width 12 height 20
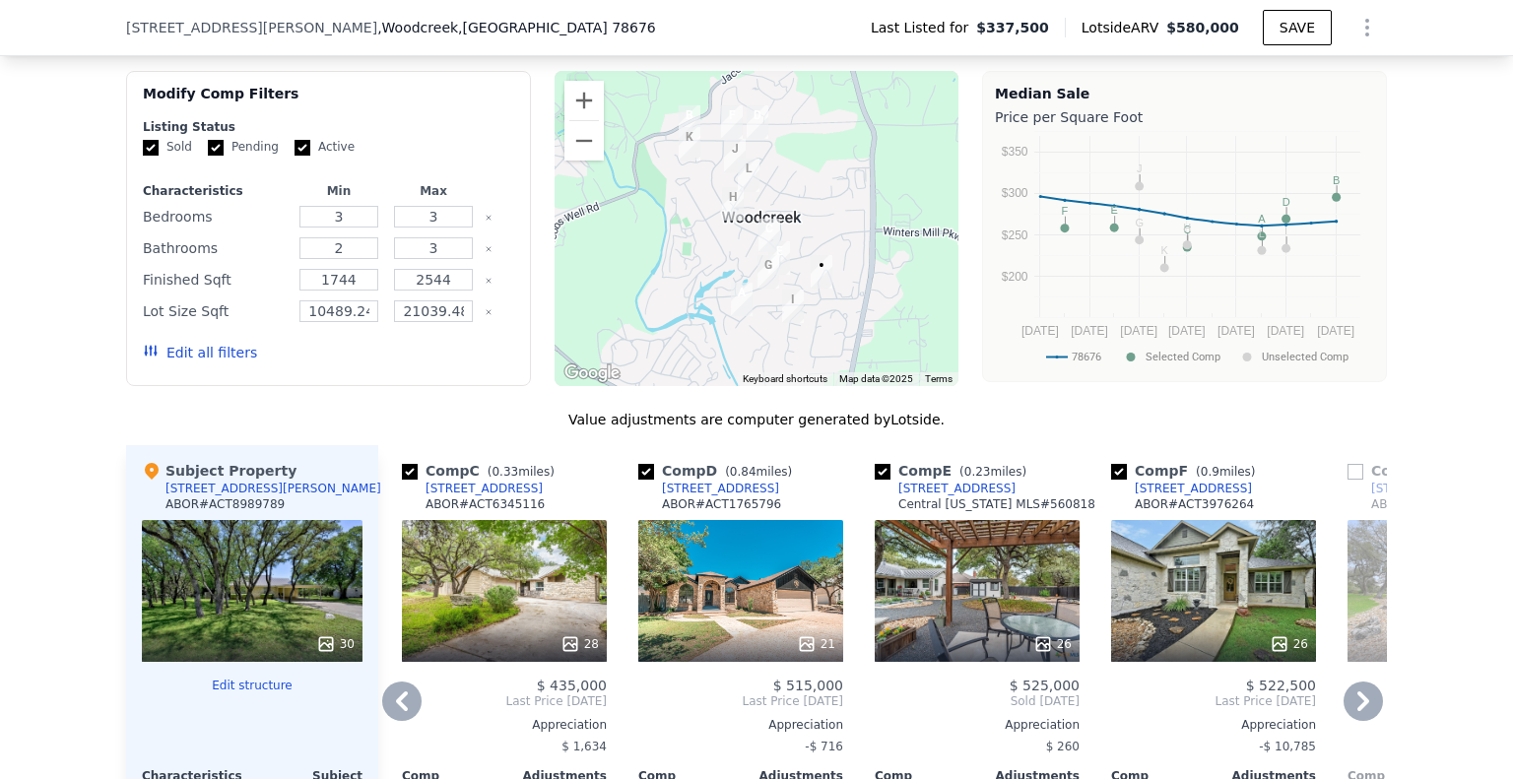
click at [1357, 711] on icon at bounding box center [1363, 701] width 12 height 20
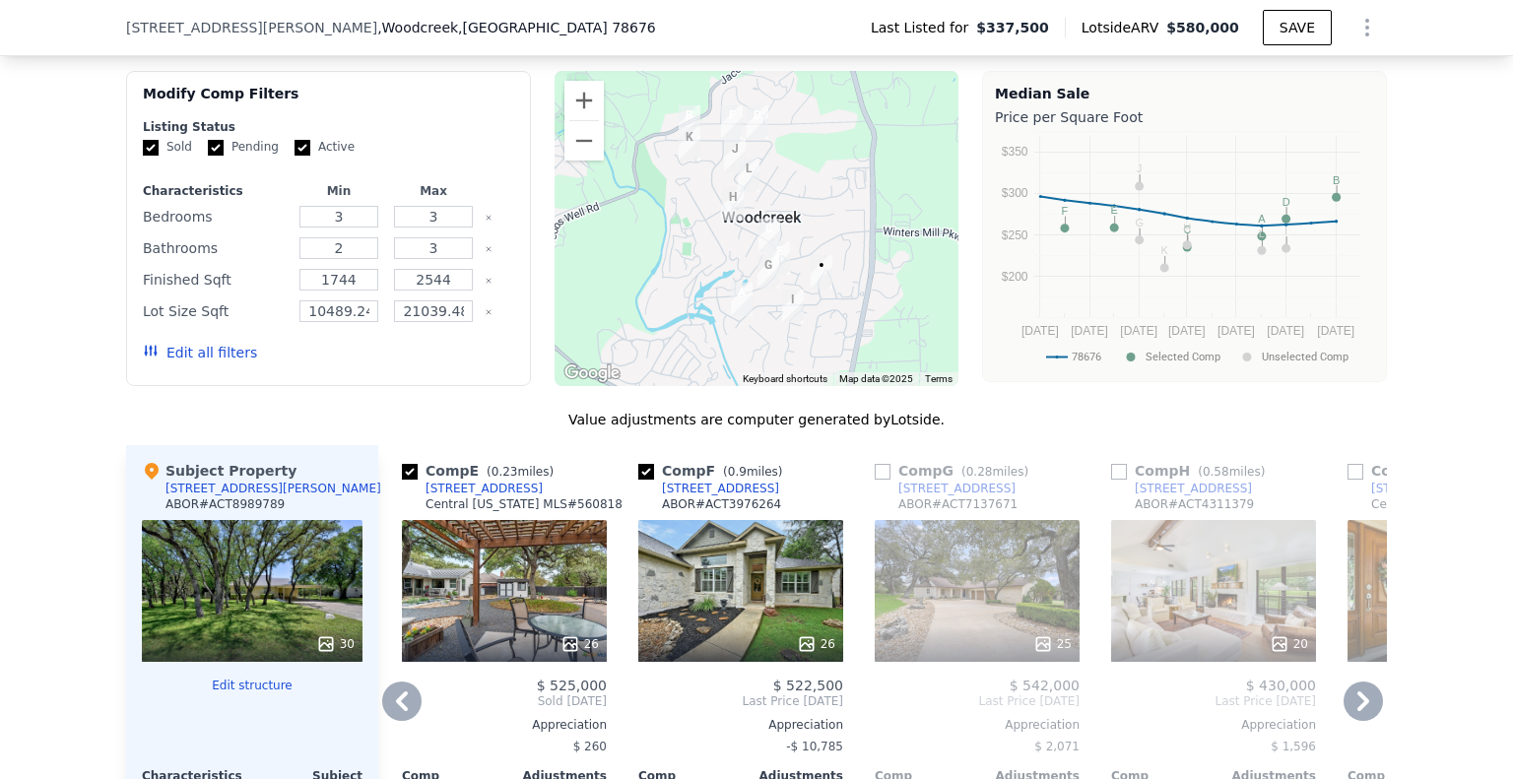
click at [1357, 711] on icon at bounding box center [1363, 701] width 12 height 20
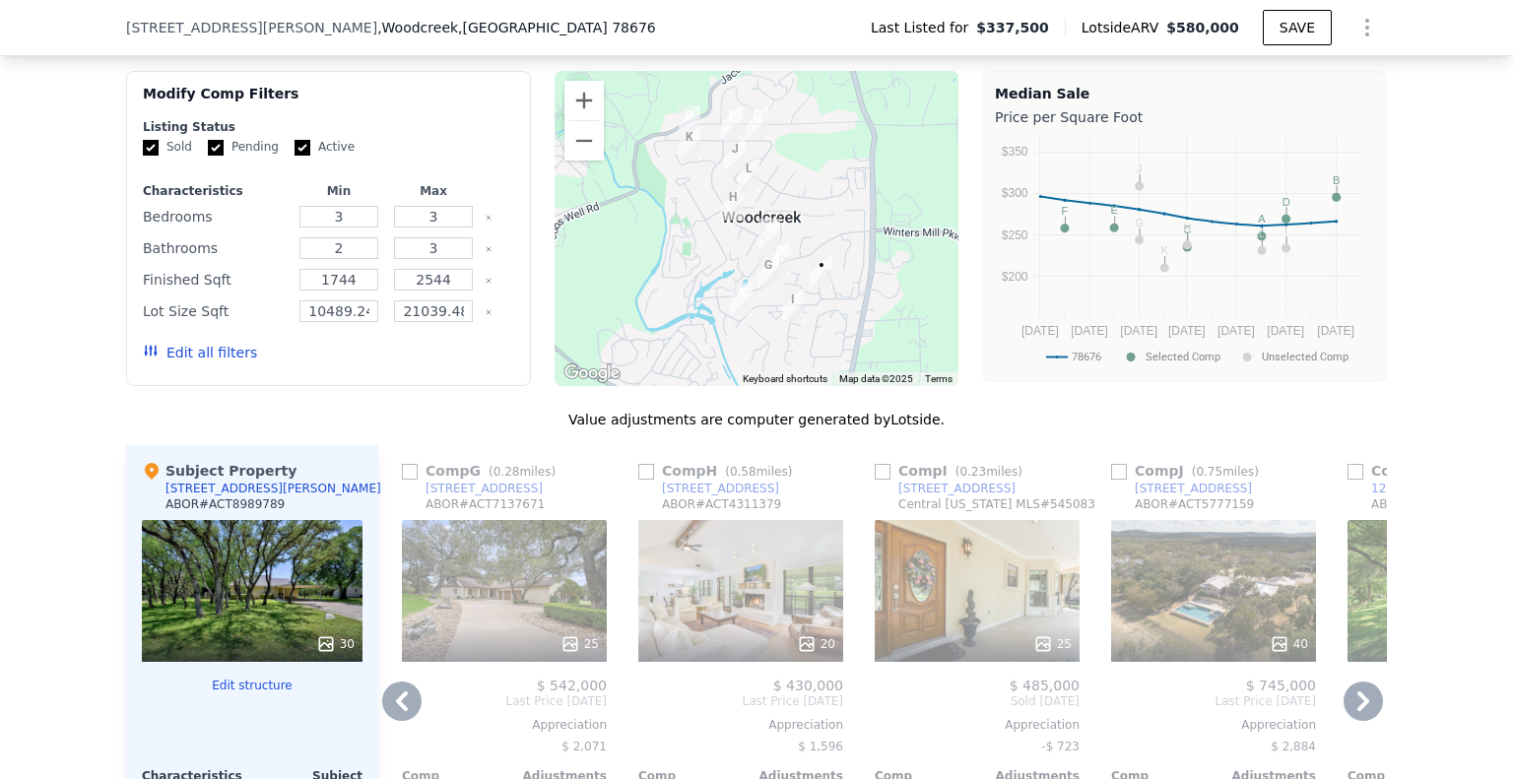
click at [1357, 711] on icon at bounding box center [1363, 701] width 12 height 20
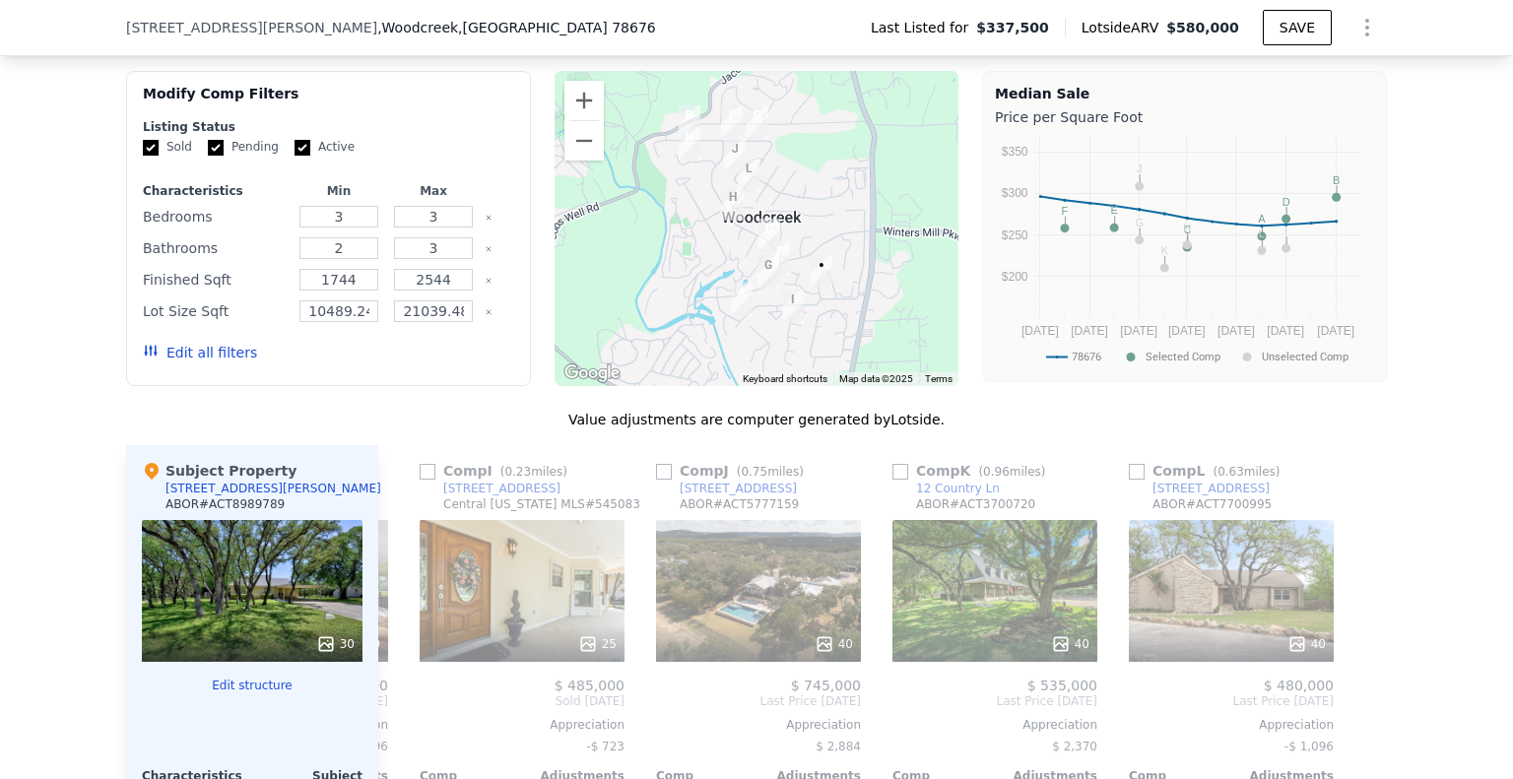
scroll to position [0, 1875]
click at [396, 721] on icon at bounding box center [401, 700] width 39 height 39
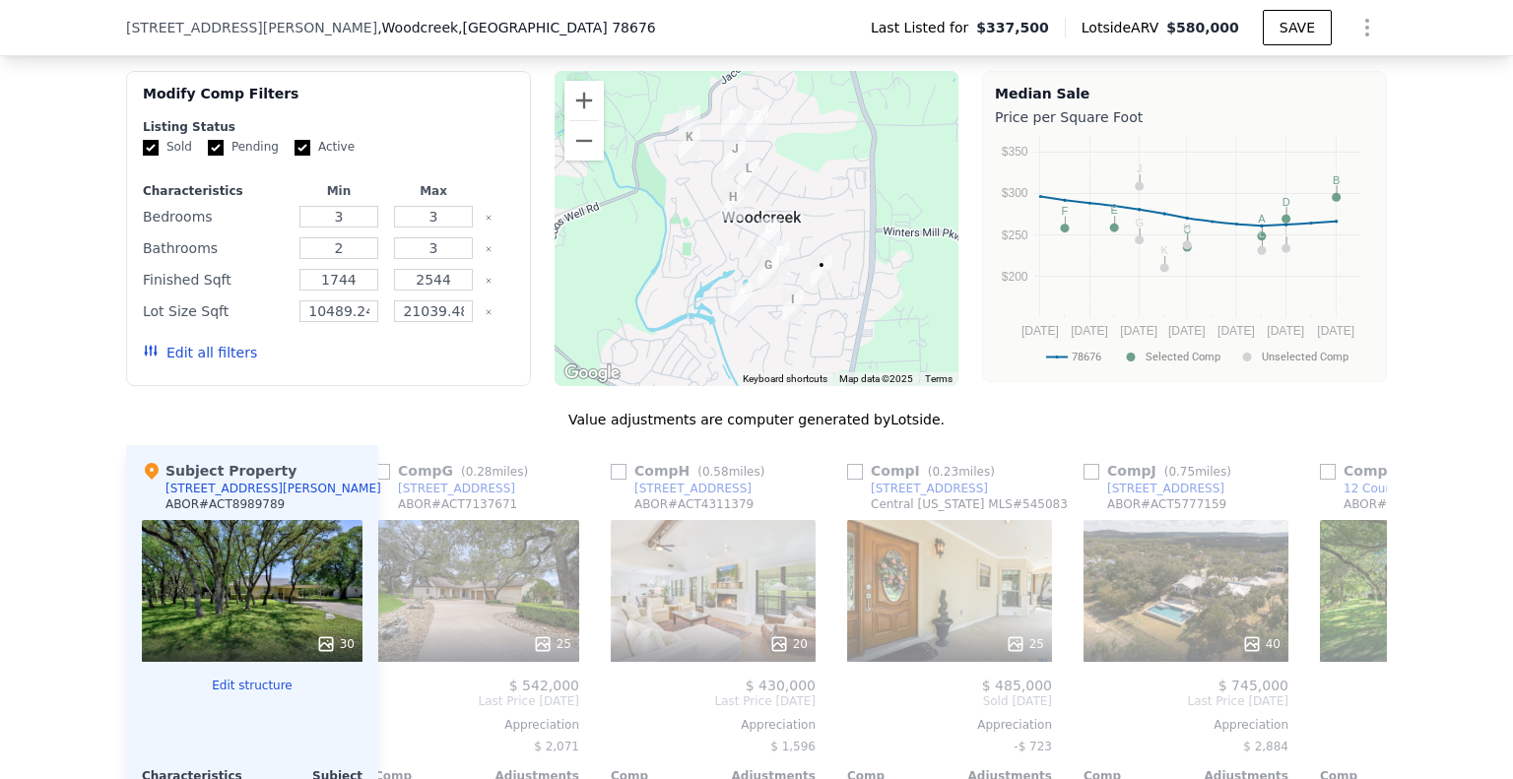
scroll to position [0, 1402]
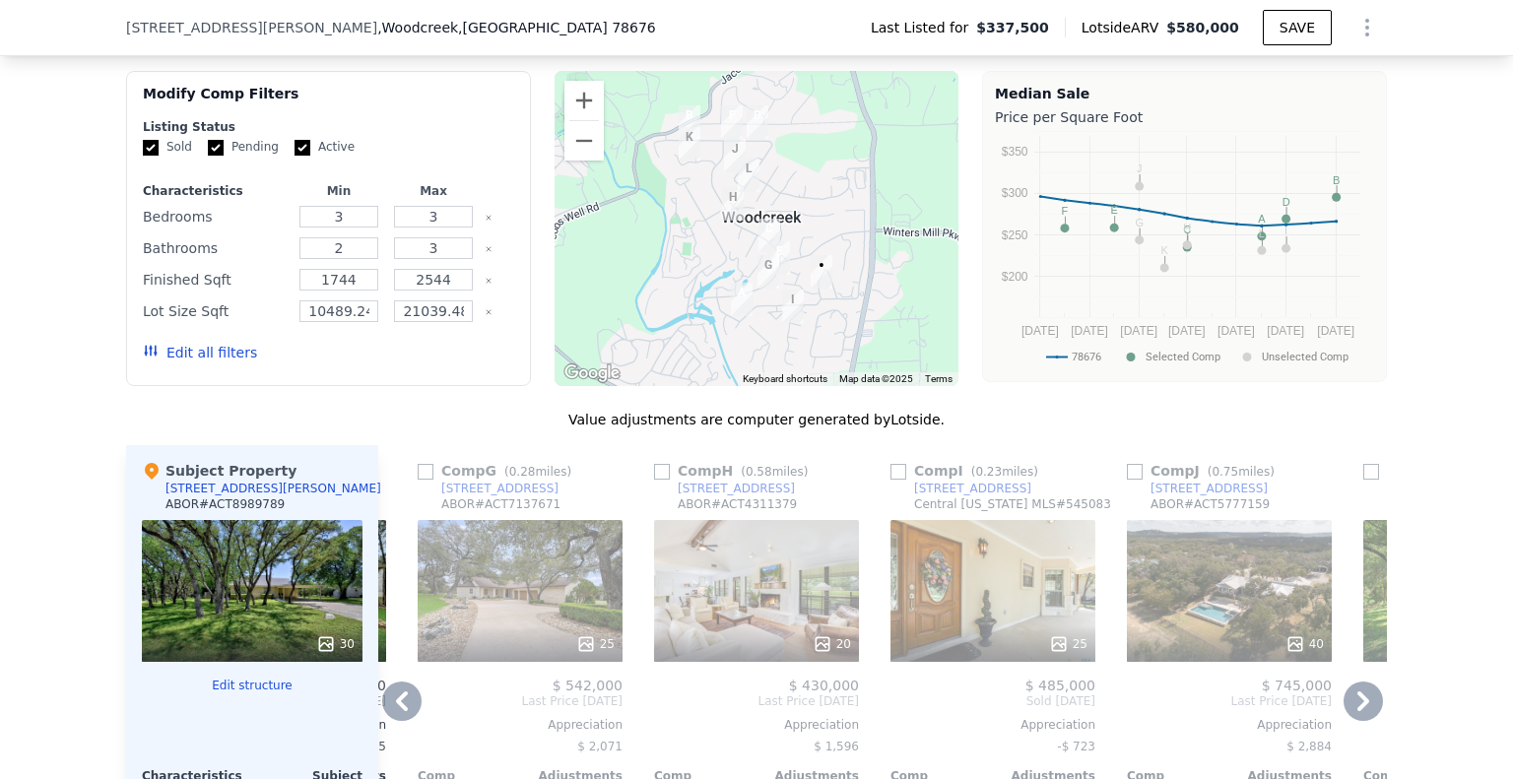
click at [396, 711] on icon at bounding box center [402, 701] width 12 height 20
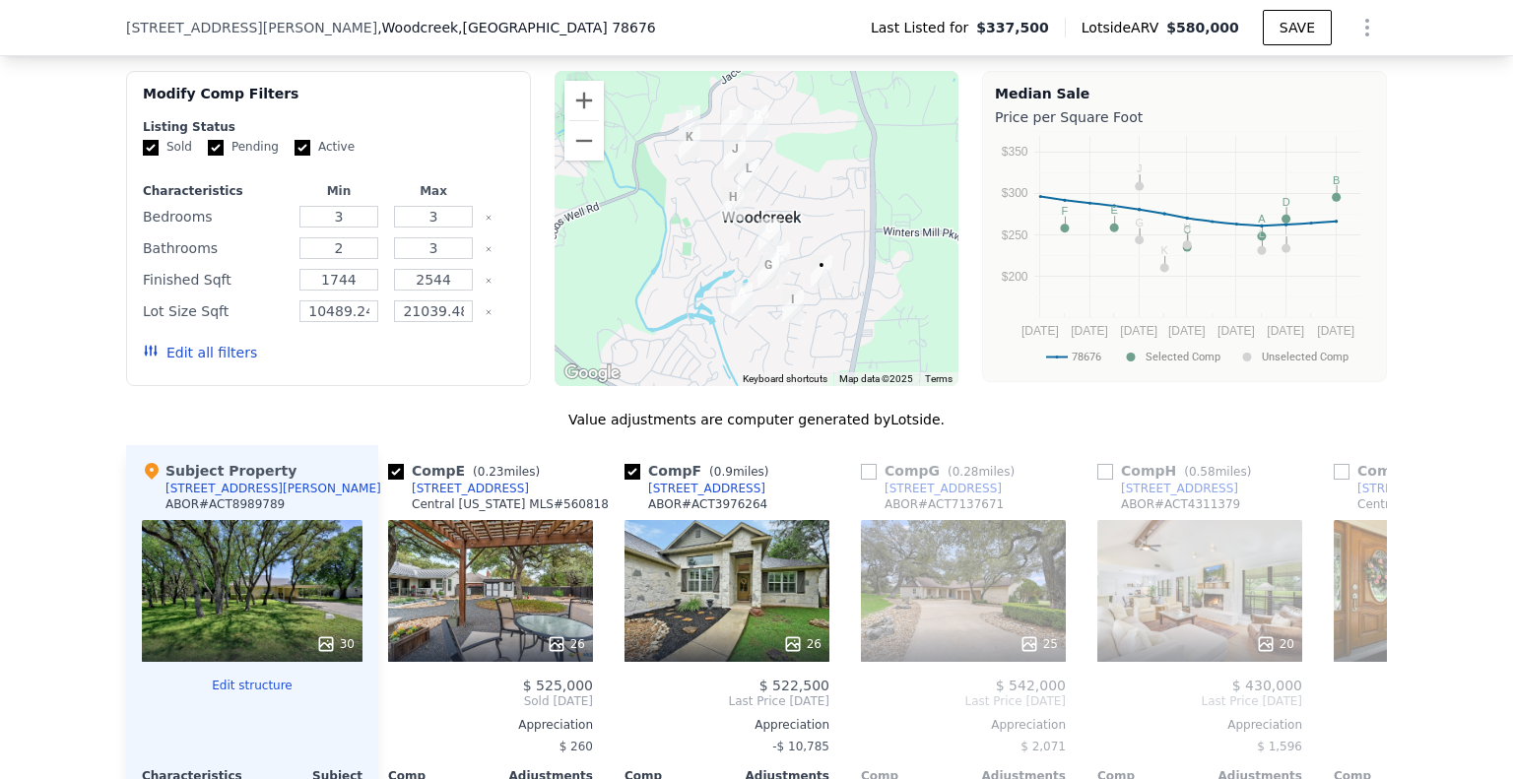
scroll to position [0, 930]
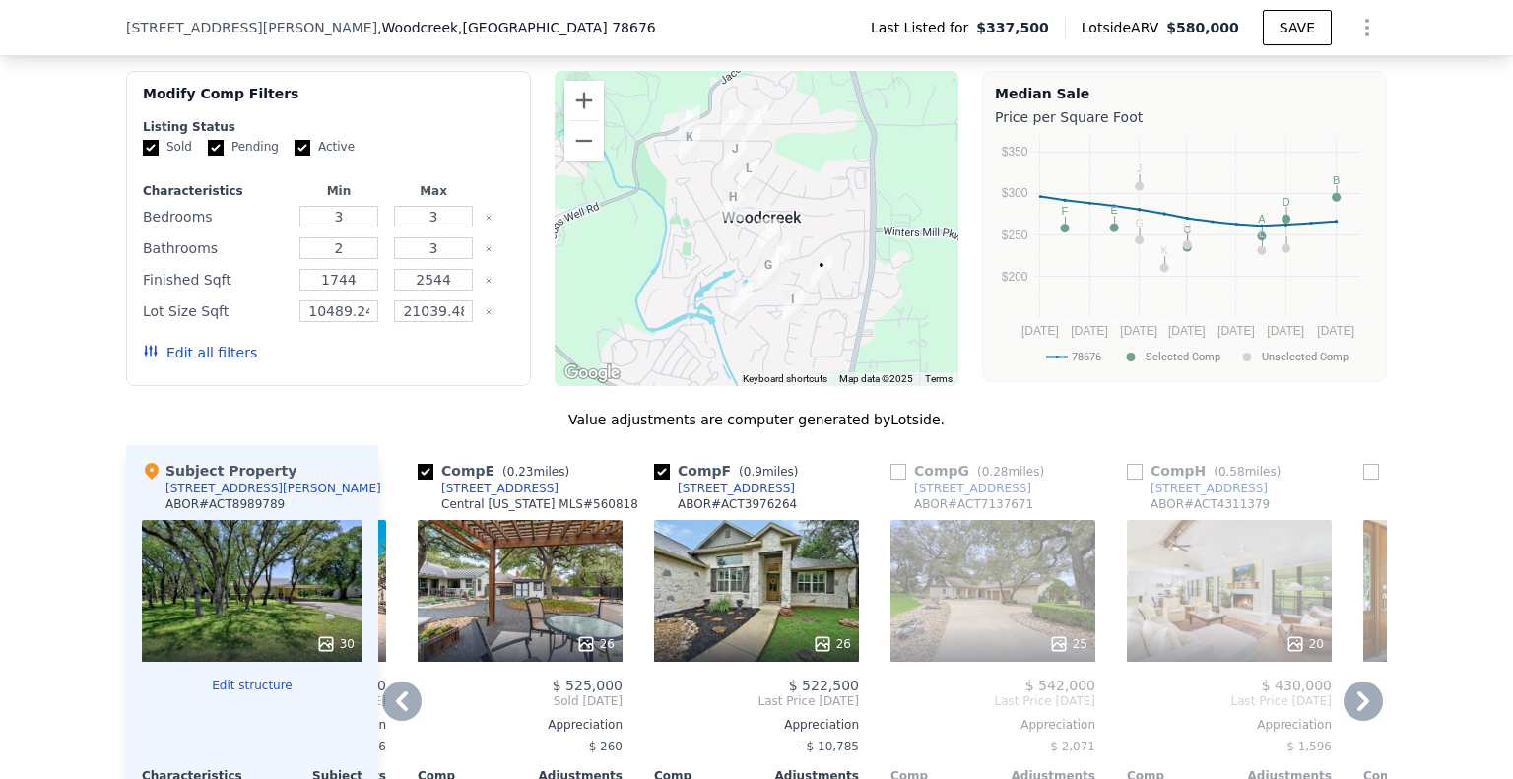
click at [396, 711] on icon at bounding box center [402, 701] width 12 height 20
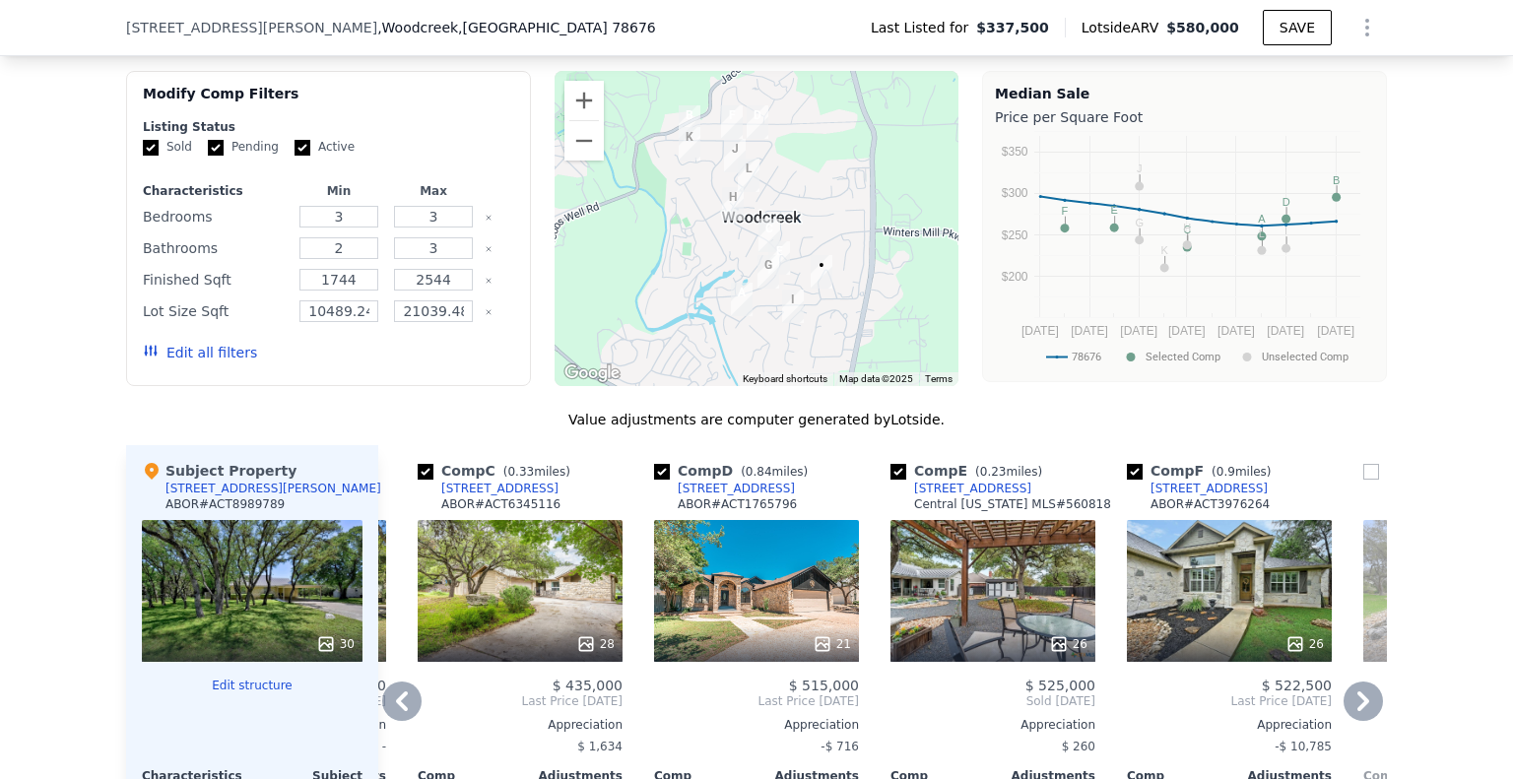
click at [396, 711] on icon at bounding box center [402, 701] width 12 height 20
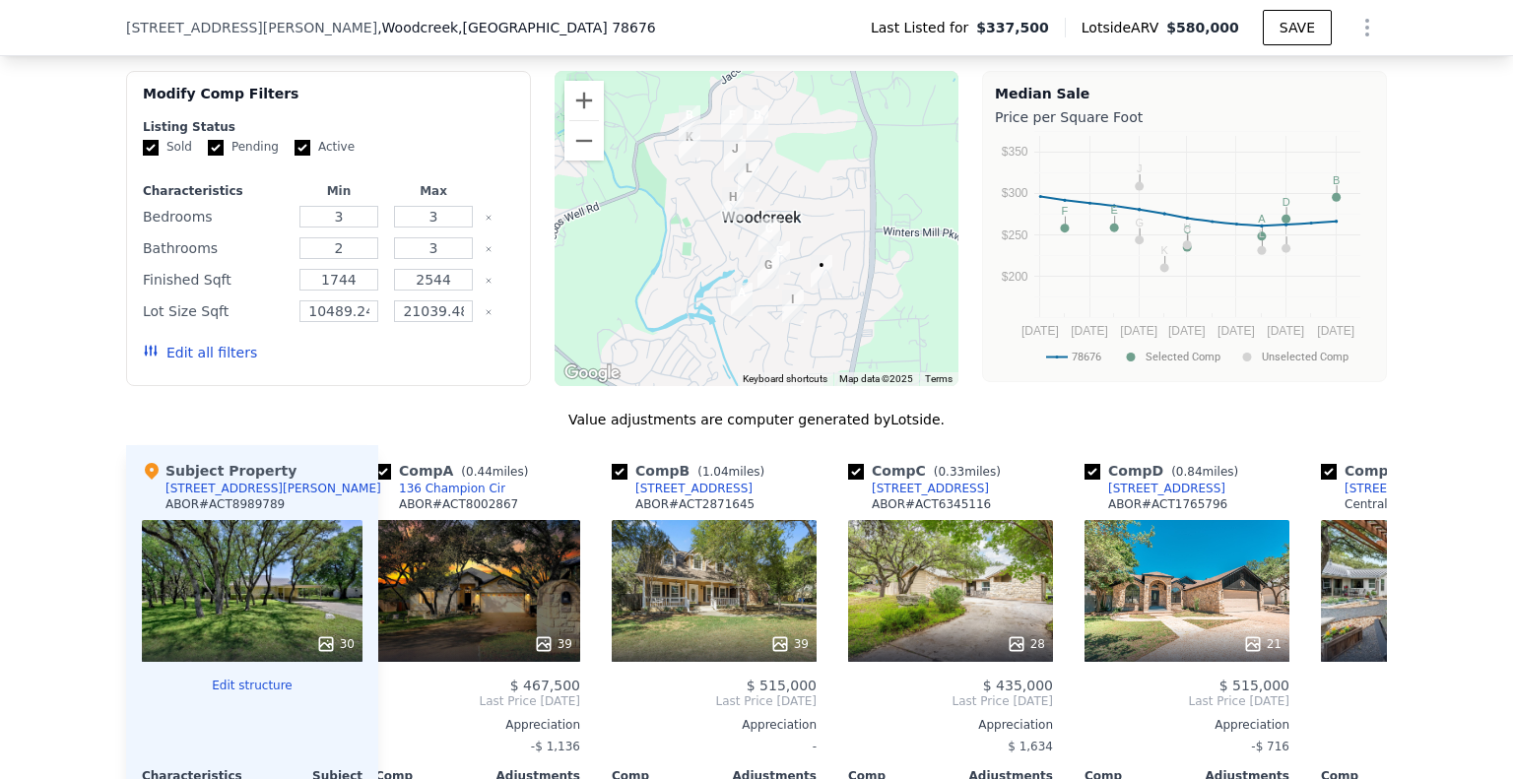
scroll to position [0, 0]
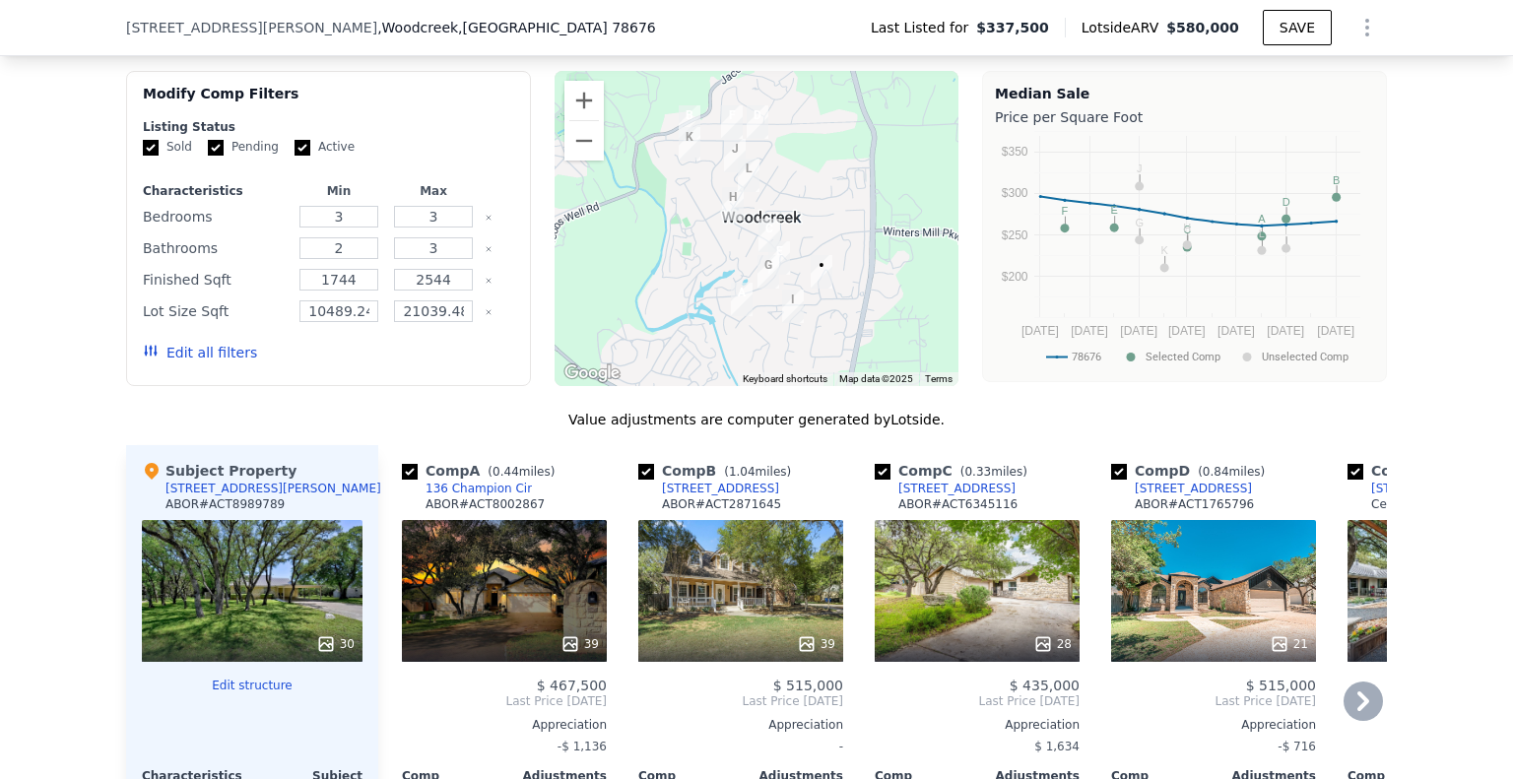
click at [394, 732] on div "Comp A ( 0.44 miles) [STREET_ADDRESS] # ACT8002867 39 $ 467,500 Last Price [DAT…" at bounding box center [504, 761] width 221 height 633
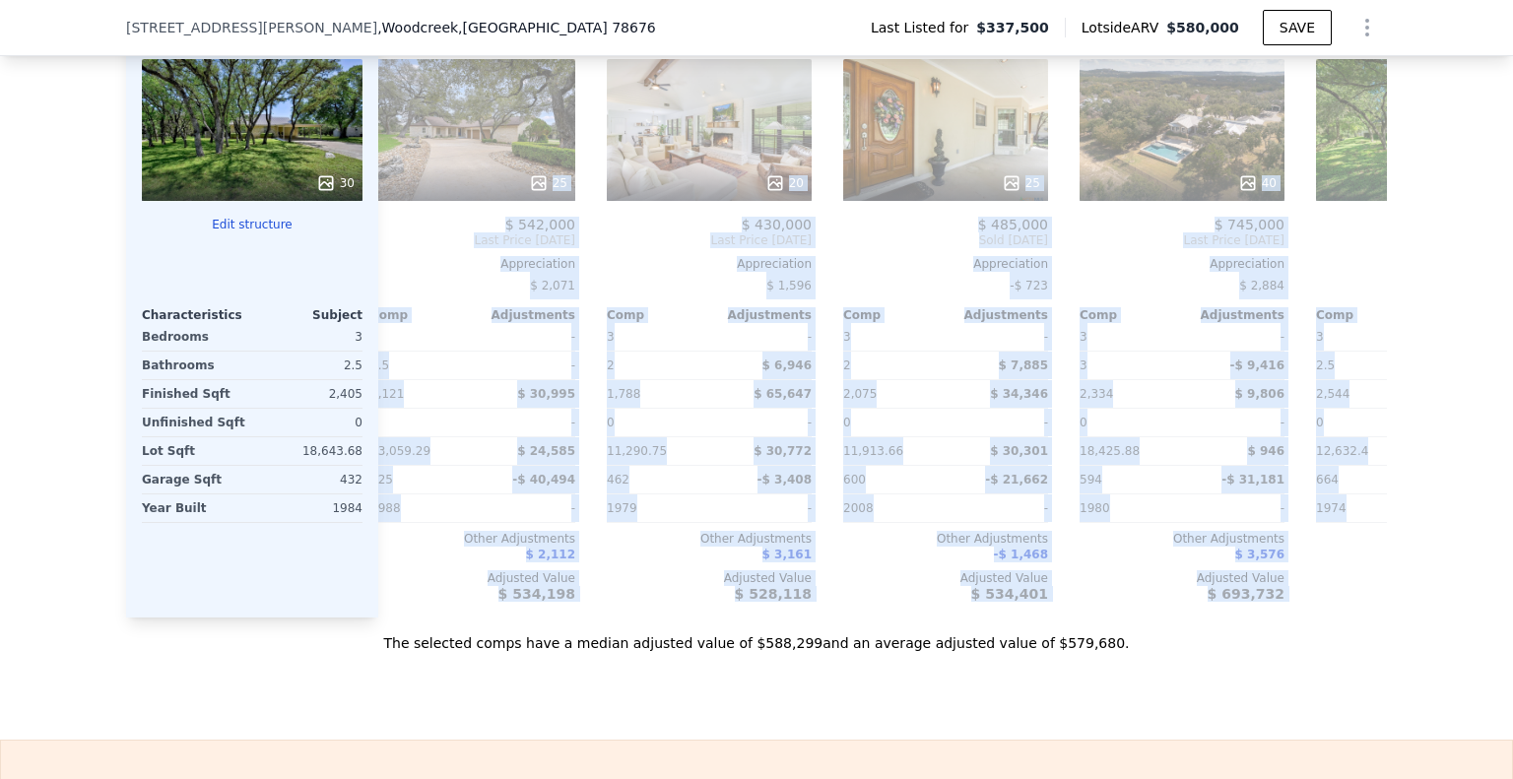
scroll to position [0, 1875]
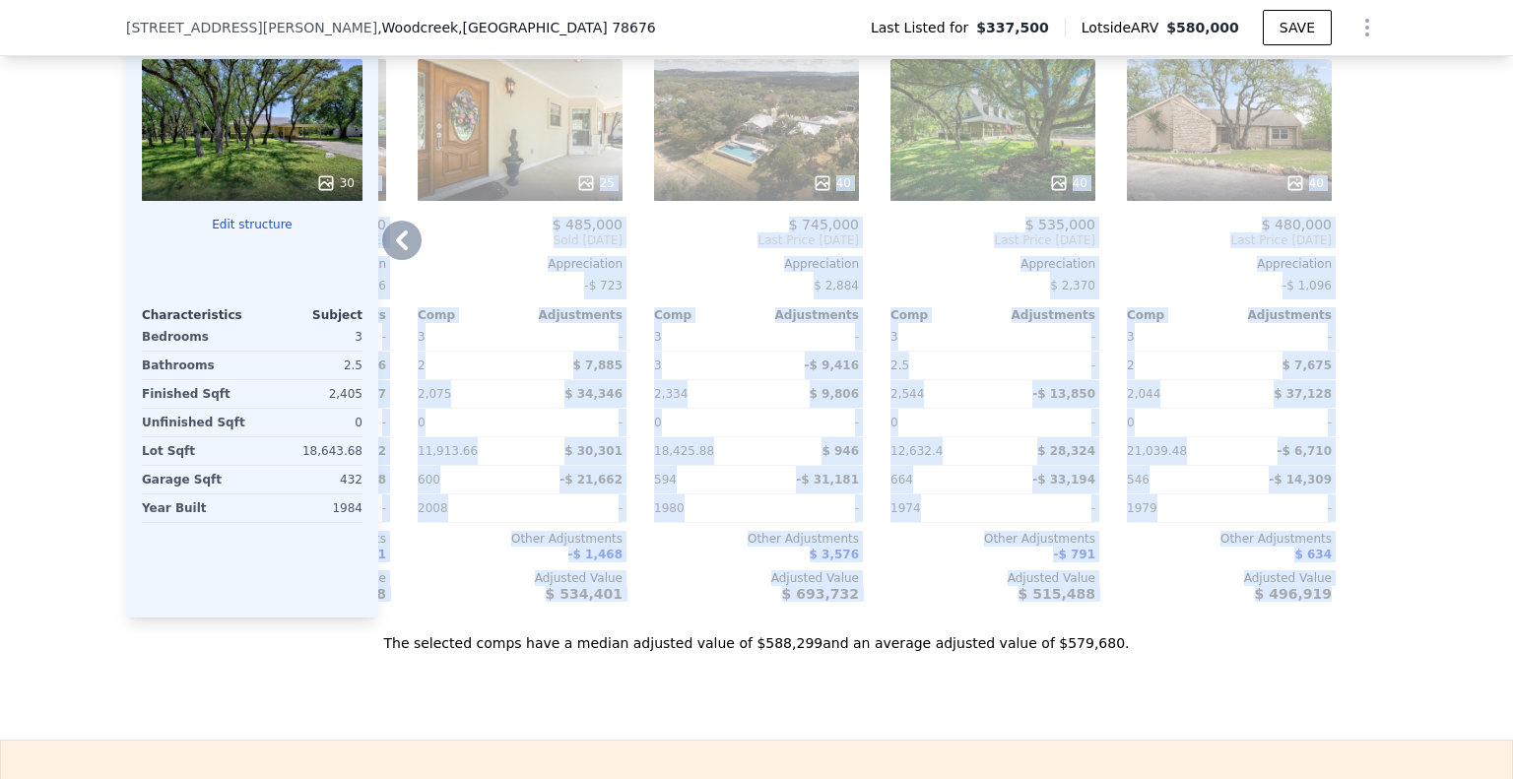
drag, startPoint x: 376, startPoint y: 407, endPoint x: 1375, endPoint y: 598, distance: 1016.6
click at [1405, 608] on div "We found 12 sales that match your search Listings provided by Austin Board of R…" at bounding box center [756, 87] width 1513 height 1129
copy div "Lore I ( 8.92 dolor) 940 Sitametc Adi ELIT # SED0432385 79 $ 382,193 Doei Tempo…"
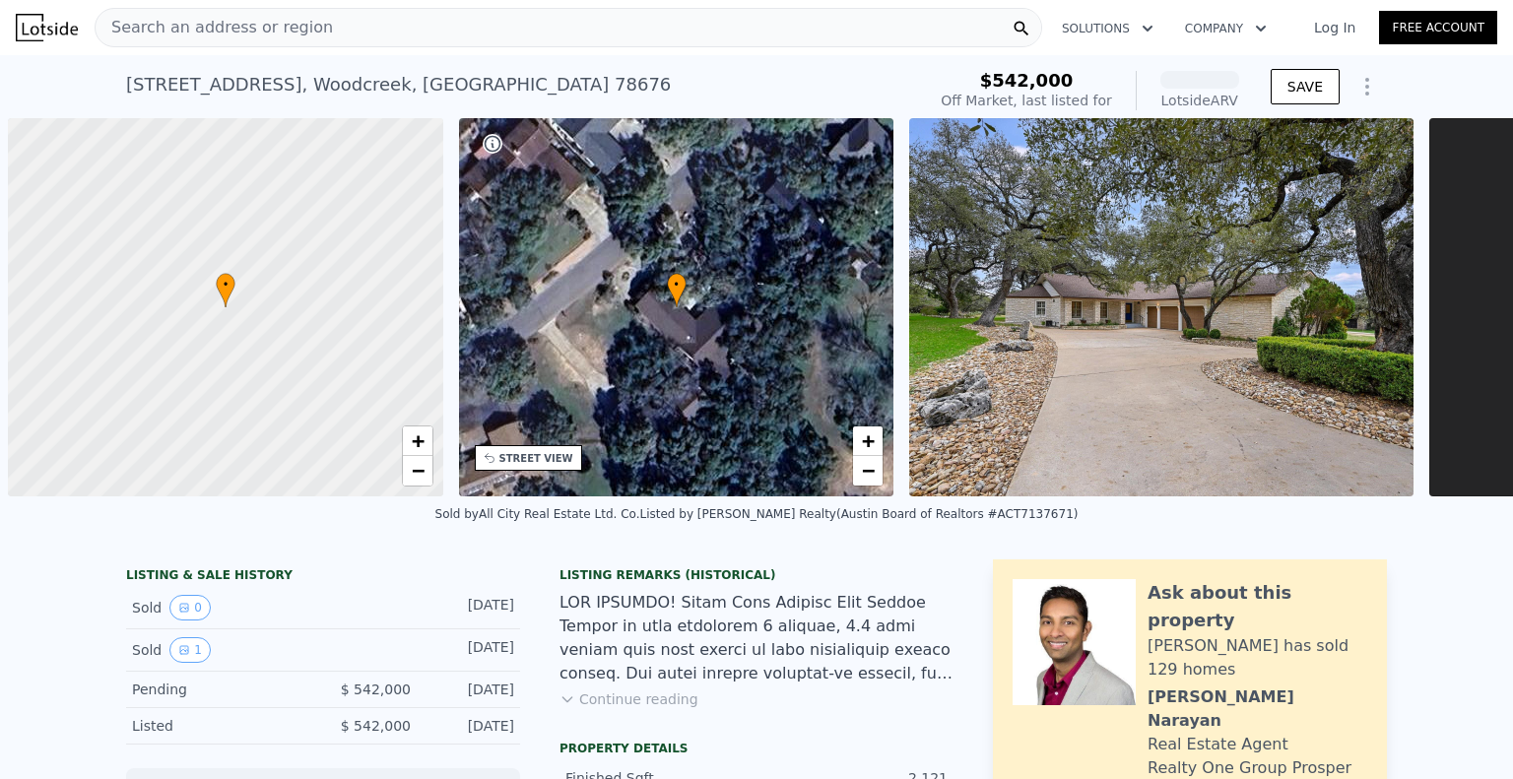
scroll to position [0, 8]
